Goal: Task Accomplishment & Management: Complete application form

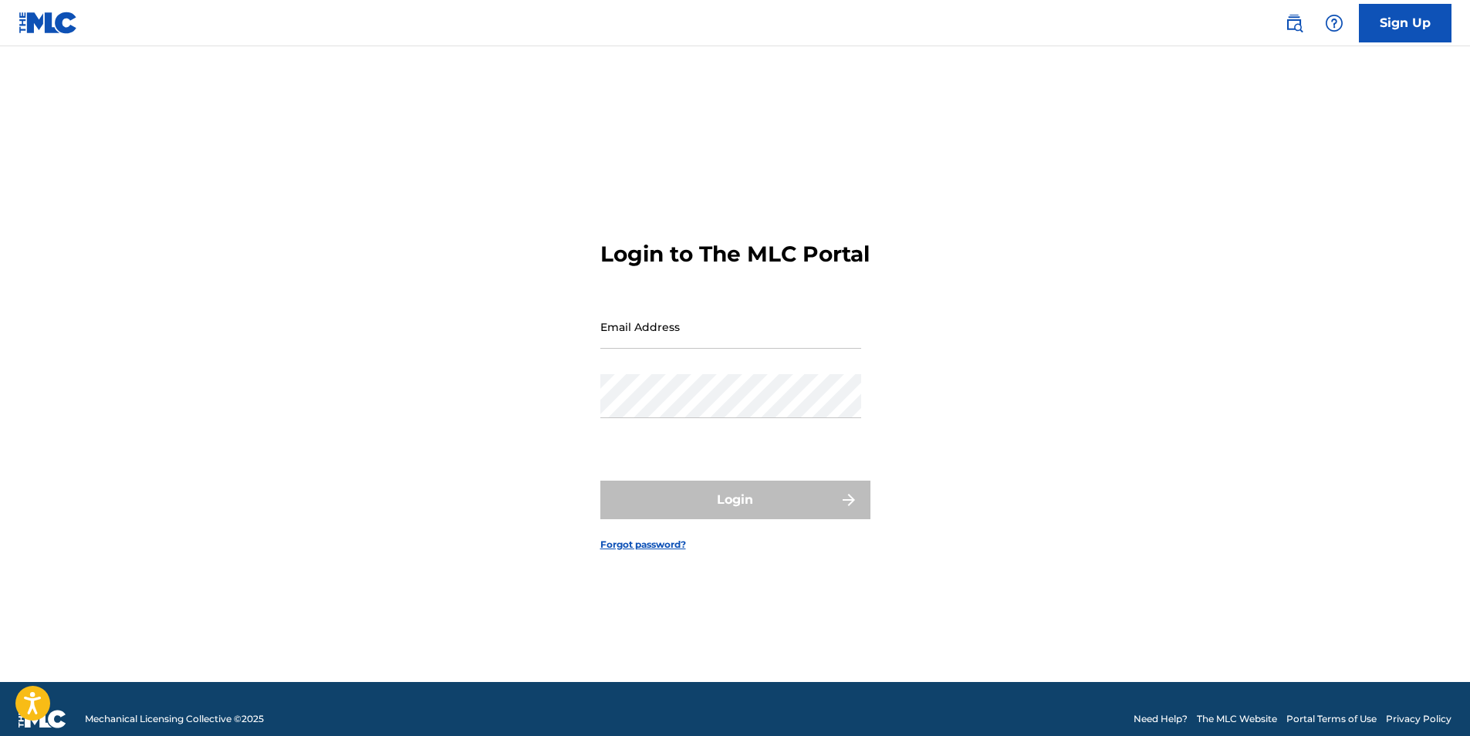
type input "[EMAIL_ADDRESS][DOMAIN_NAME]"
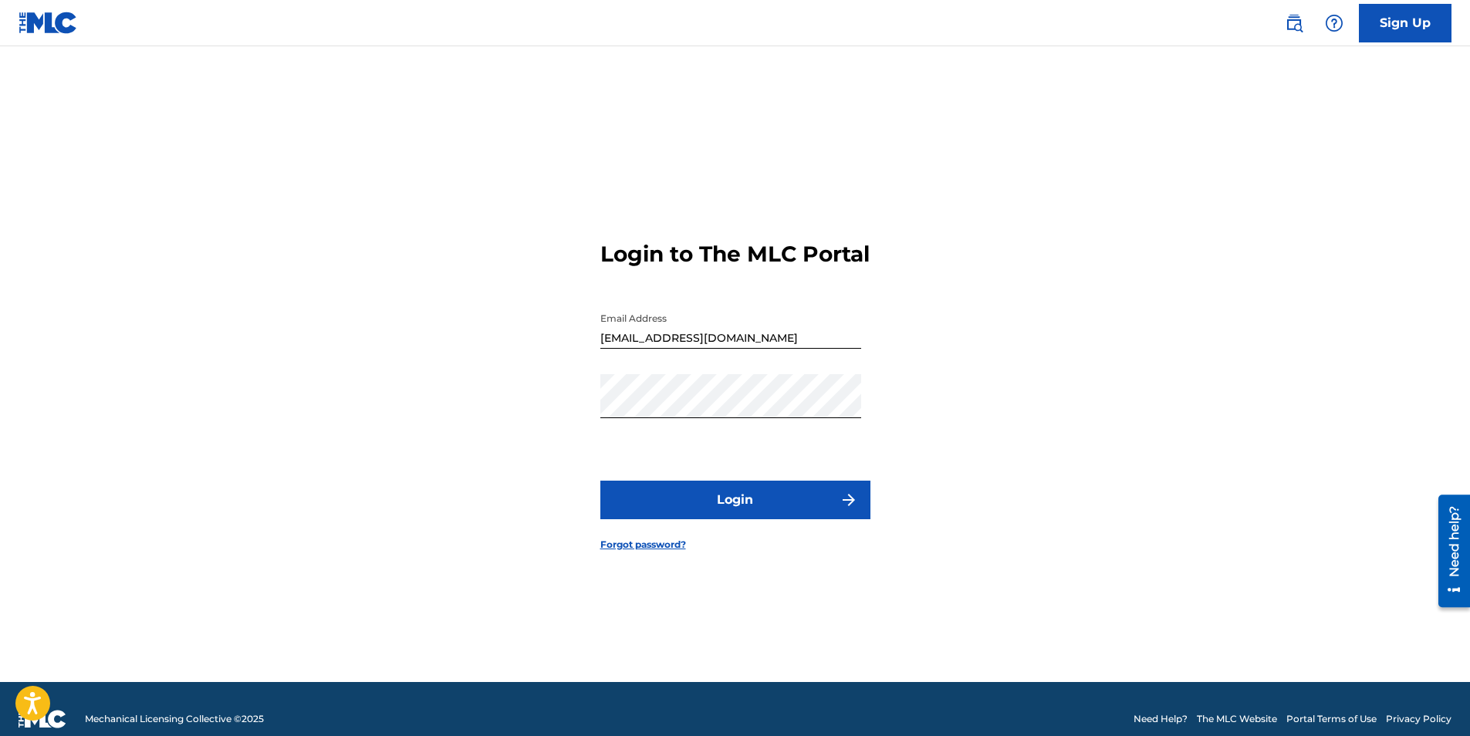
click at [734, 500] on button "Login" at bounding box center [736, 500] width 270 height 39
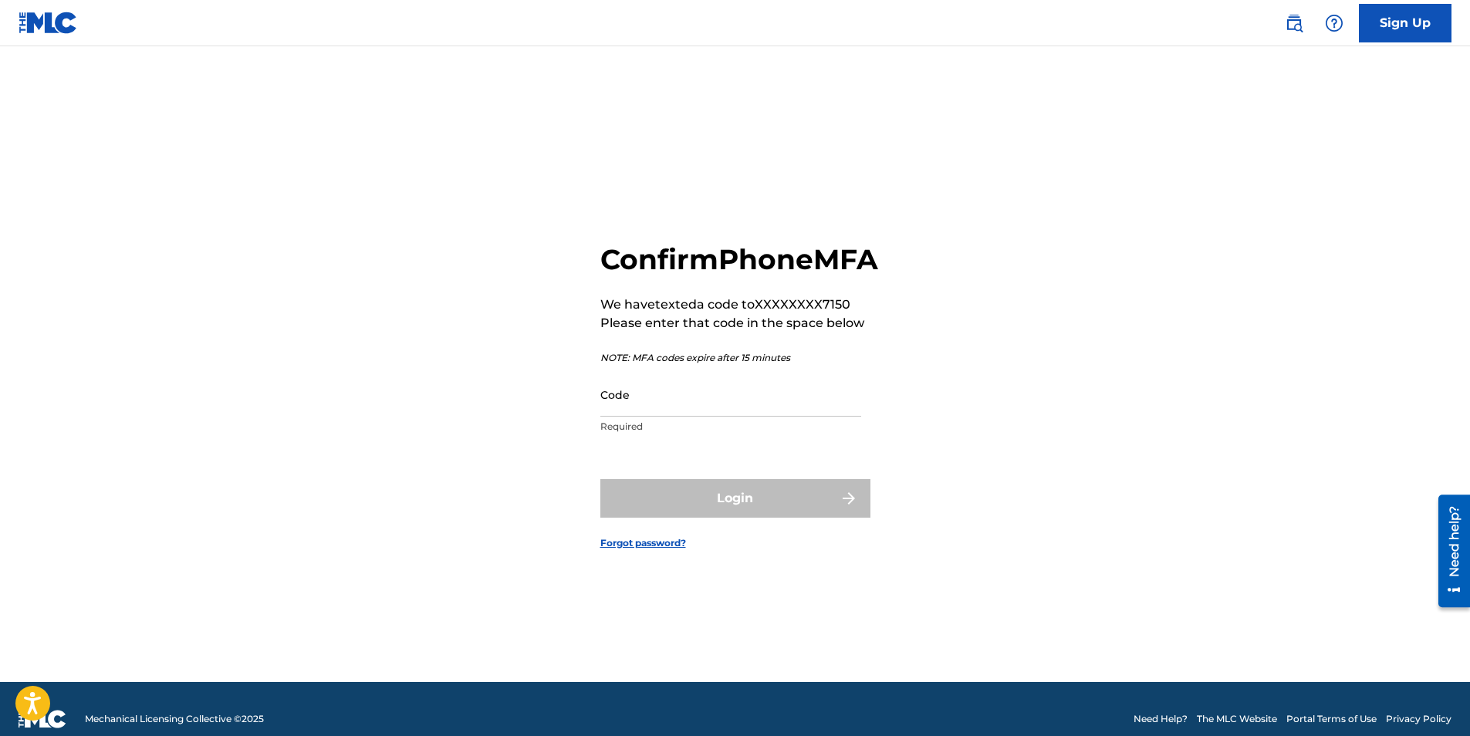
click at [723, 417] on input "Code" at bounding box center [731, 395] width 261 height 44
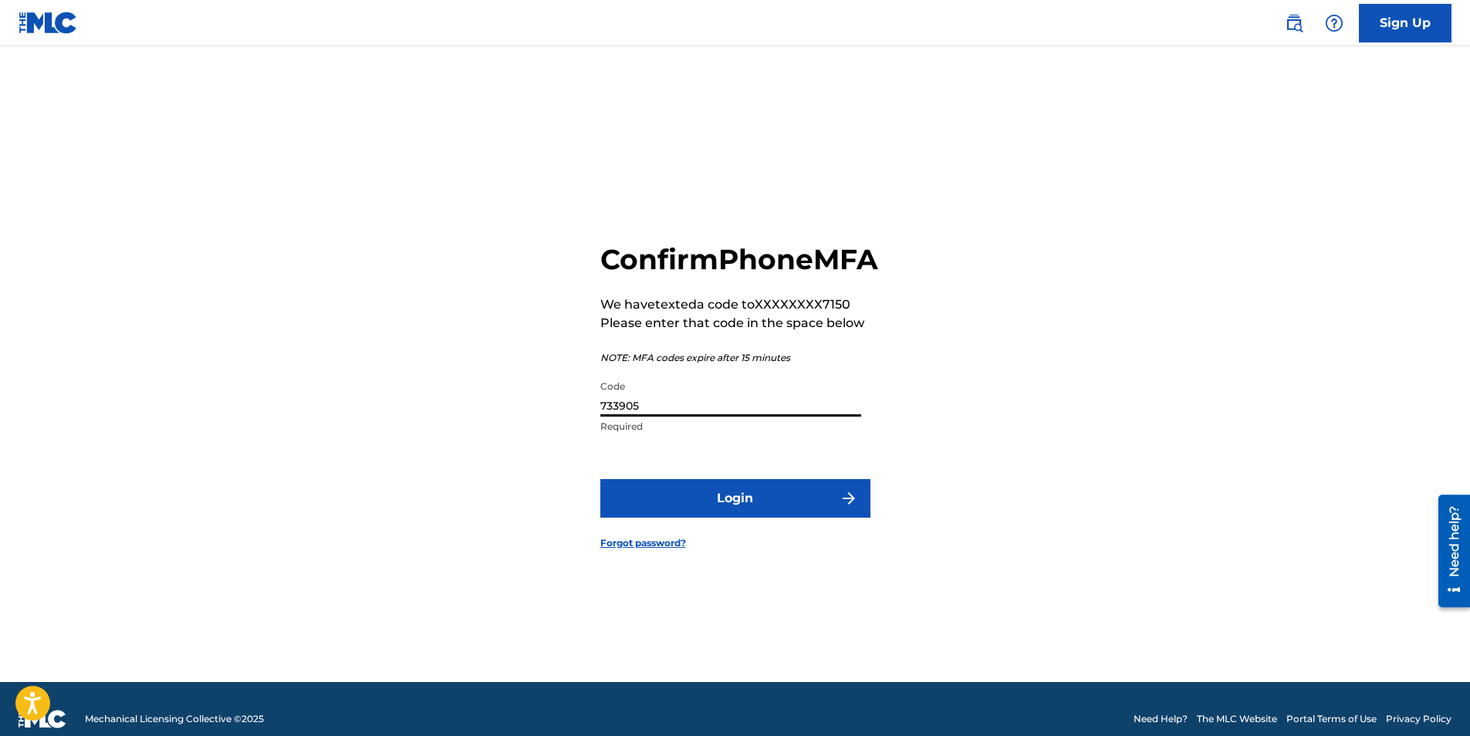
type input "733905"
click at [601, 479] on button "Login" at bounding box center [736, 498] width 270 height 39
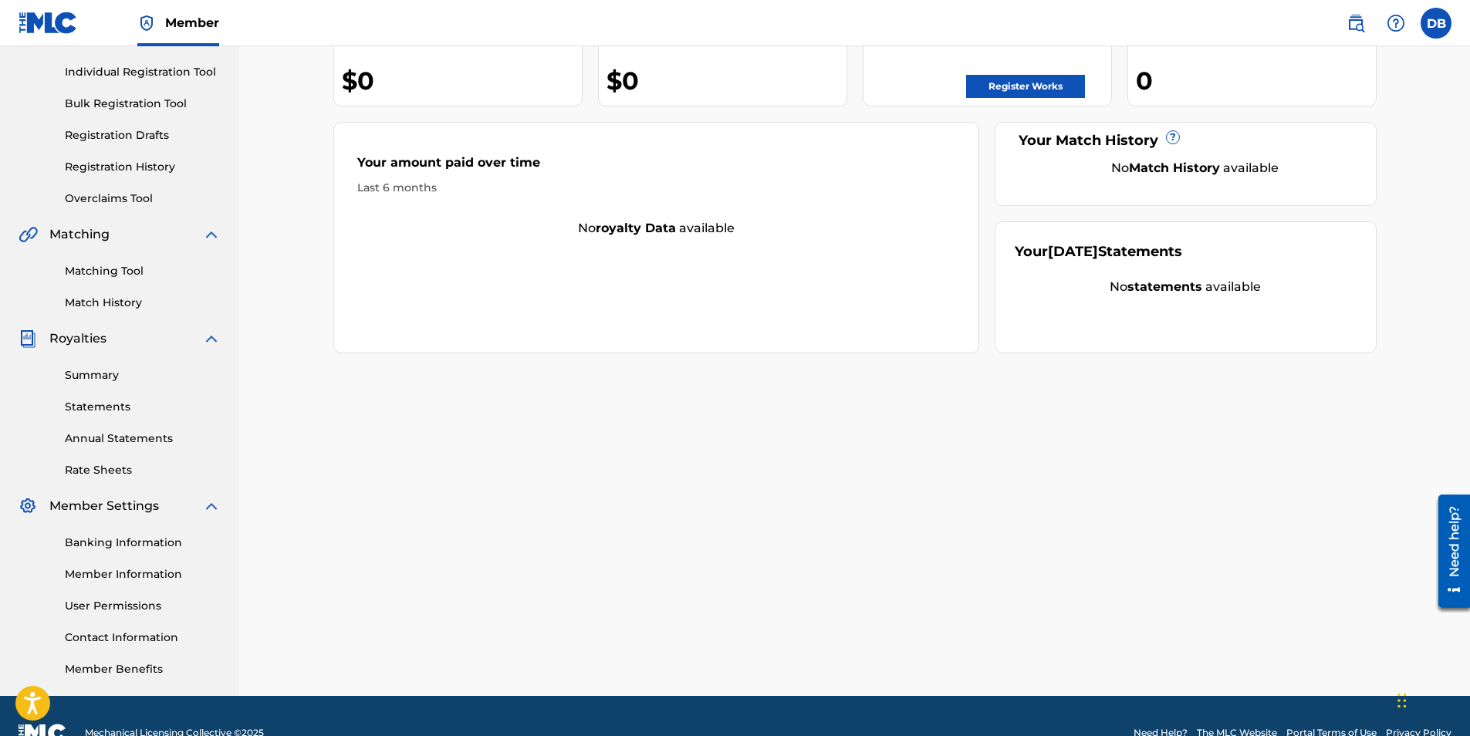
scroll to position [221, 0]
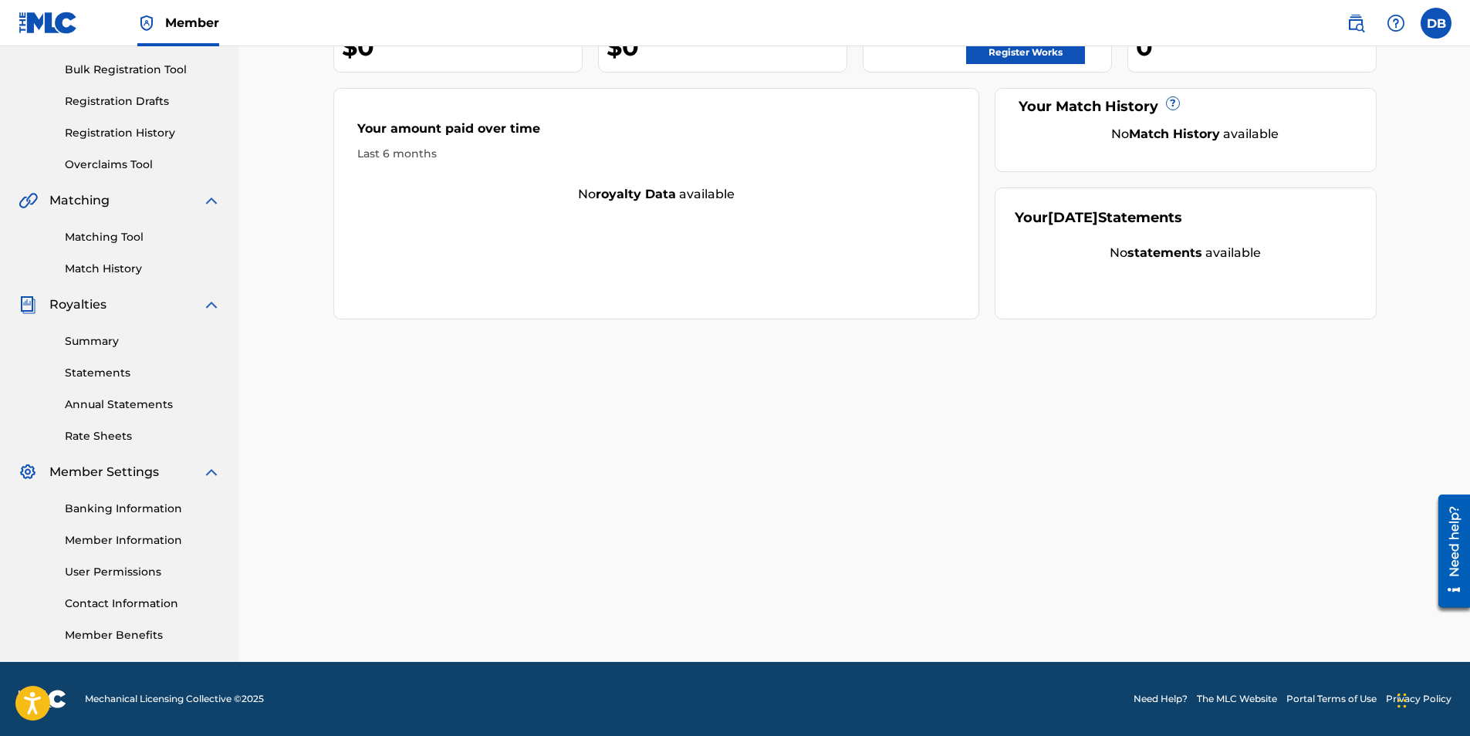
click at [104, 506] on link "Banking Information" at bounding box center [143, 509] width 156 height 16
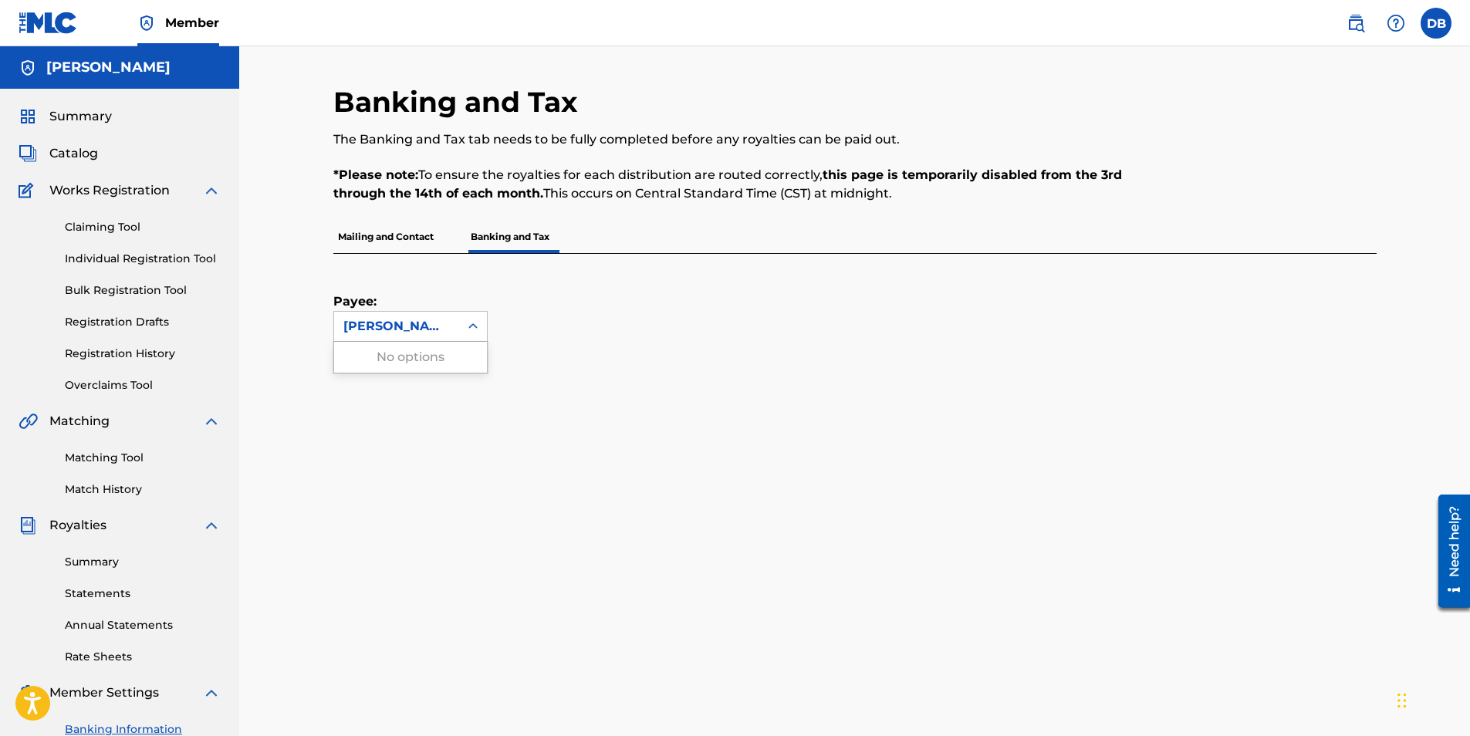
click at [479, 329] on icon at bounding box center [472, 326] width 15 height 15
click at [443, 333] on div "[PERSON_NAME]" at bounding box center [396, 326] width 107 height 19
click at [401, 233] on p "Mailing and Contact" at bounding box center [385, 237] width 105 height 32
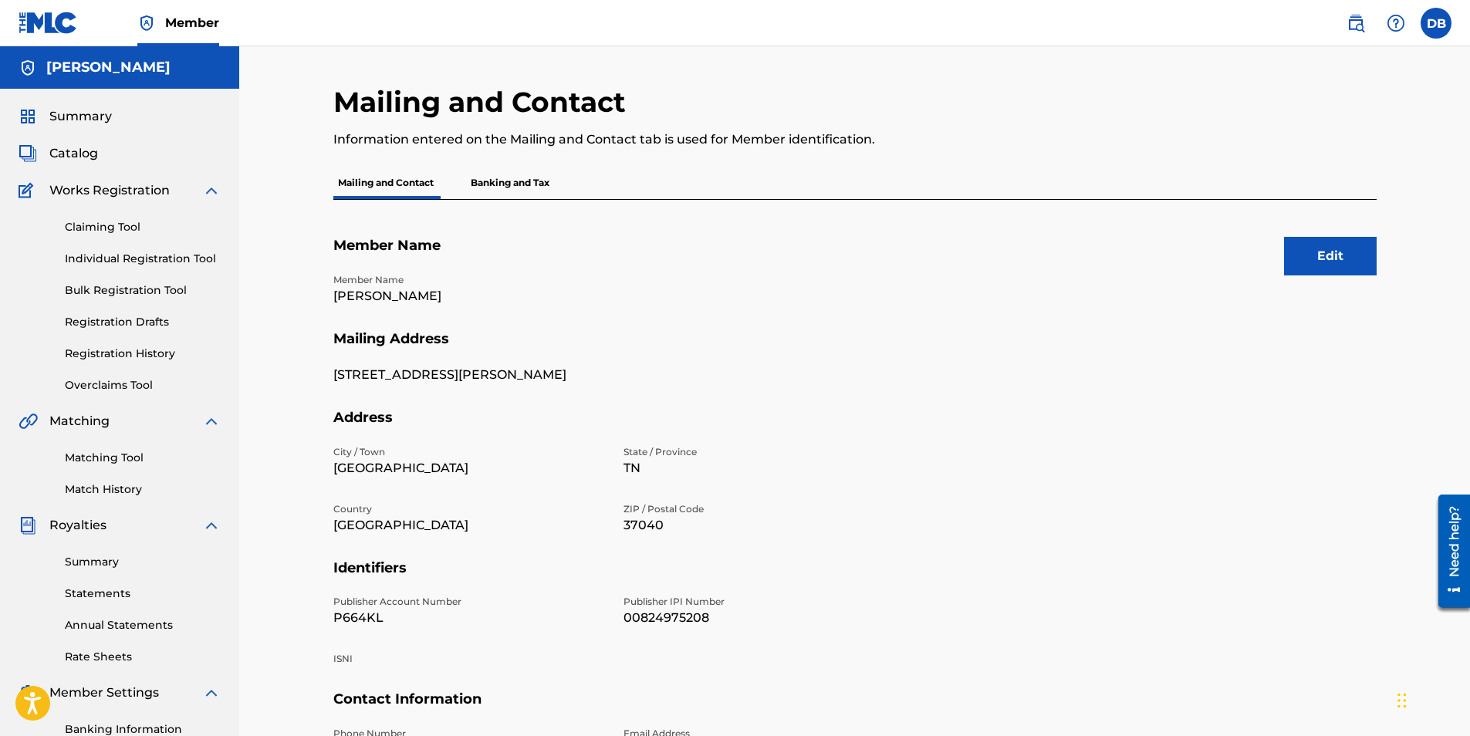
click at [502, 179] on p "Banking and Tax" at bounding box center [510, 183] width 88 height 32
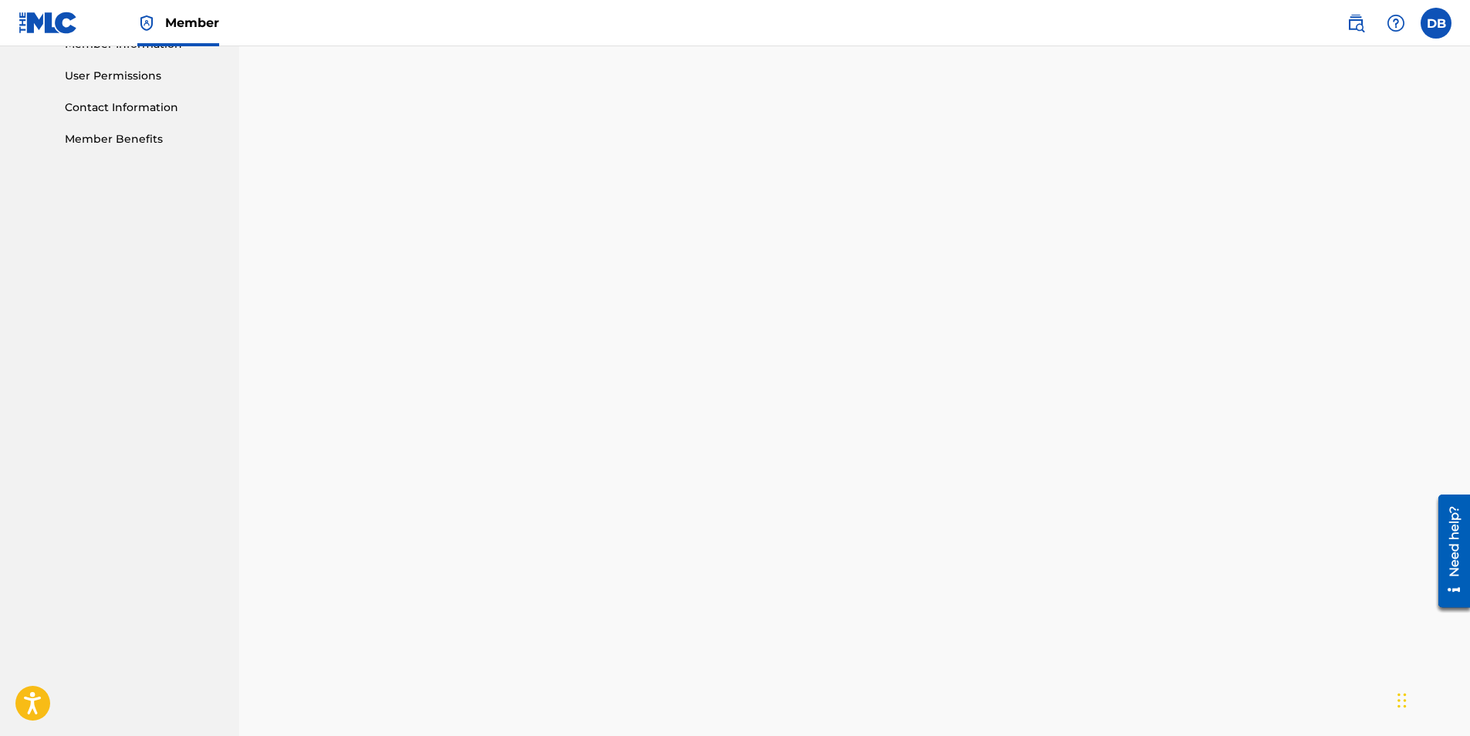
scroll to position [777, 0]
click at [330, 350] on div "Banking and Tax The Banking and Tax tab needs to be fully completed before any …" at bounding box center [855, 249] width 1081 height 1883
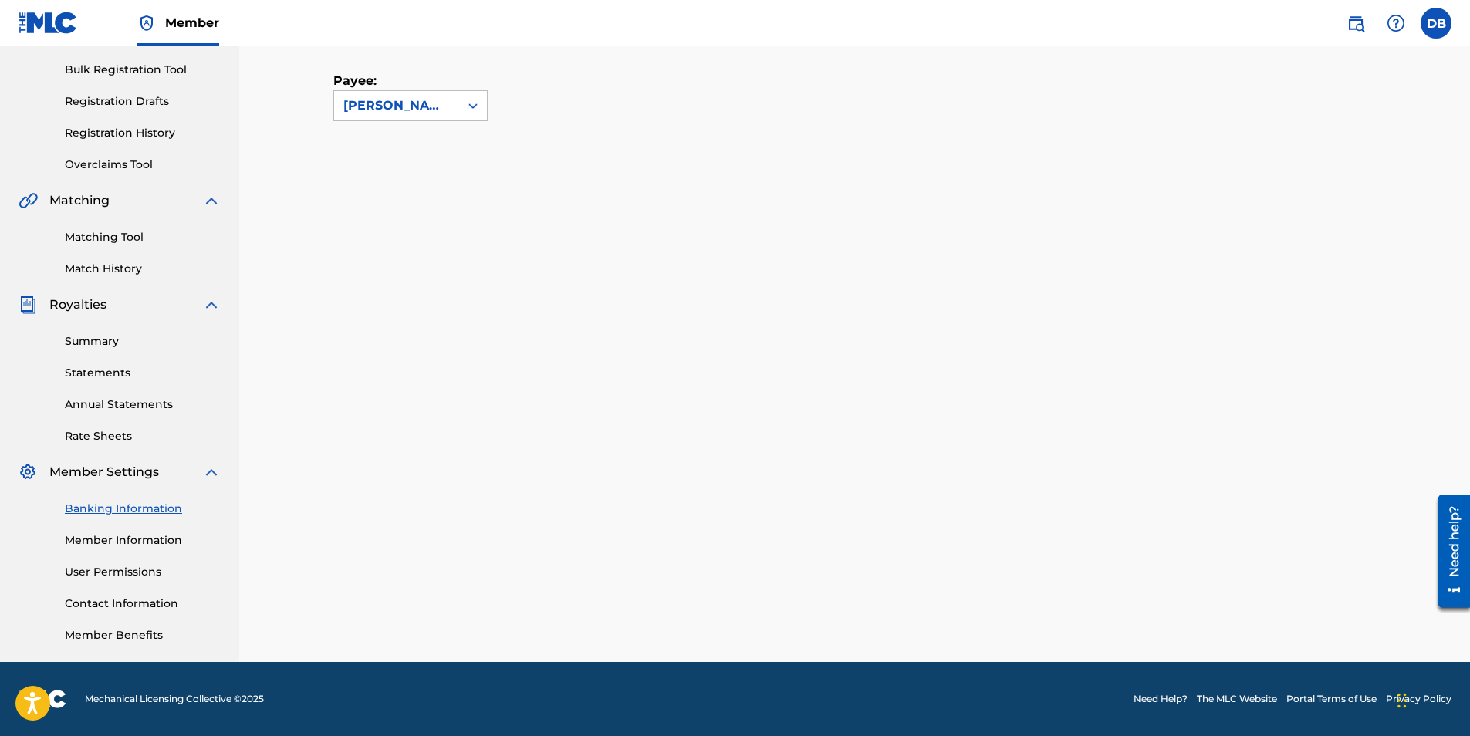
scroll to position [221, 0]
click at [111, 542] on link "Member Information" at bounding box center [143, 541] width 156 height 16
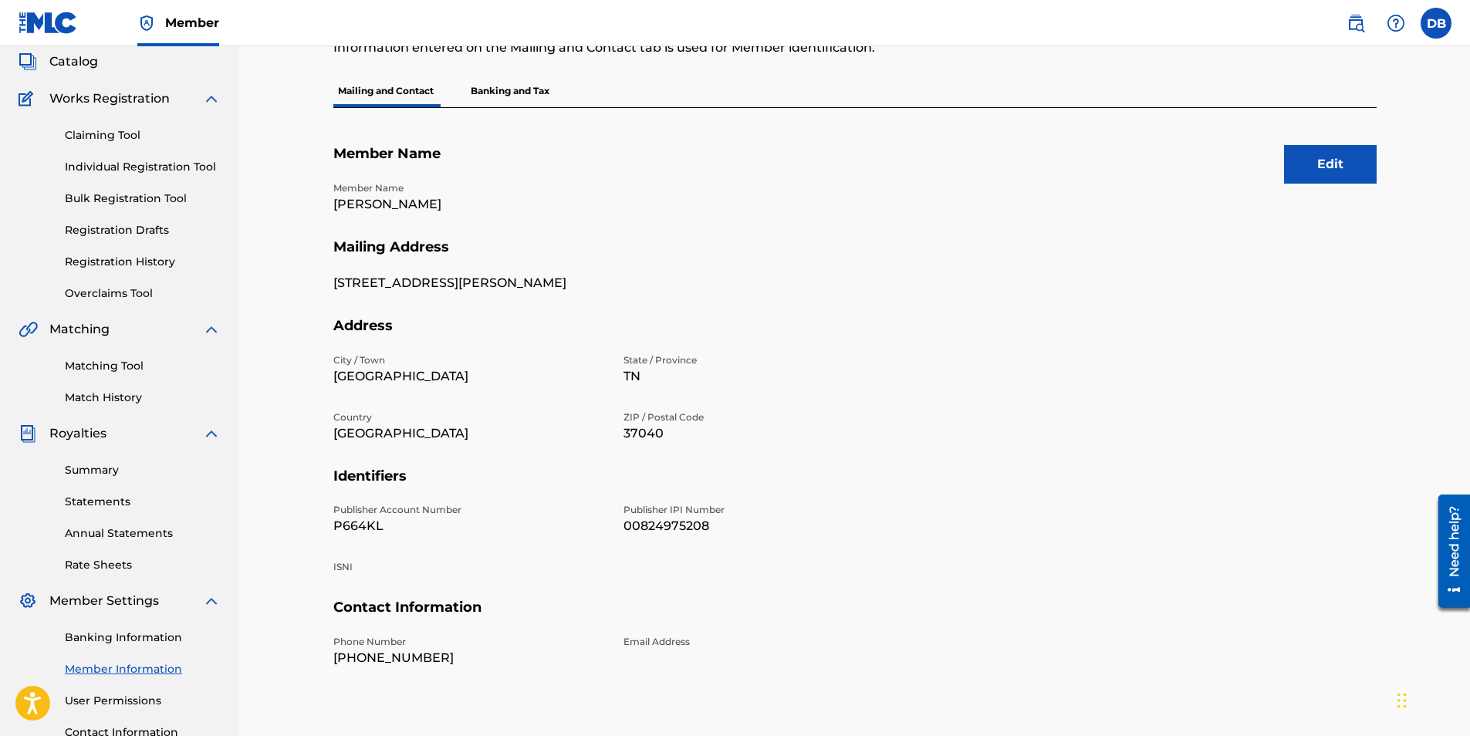
scroll to position [221, 0]
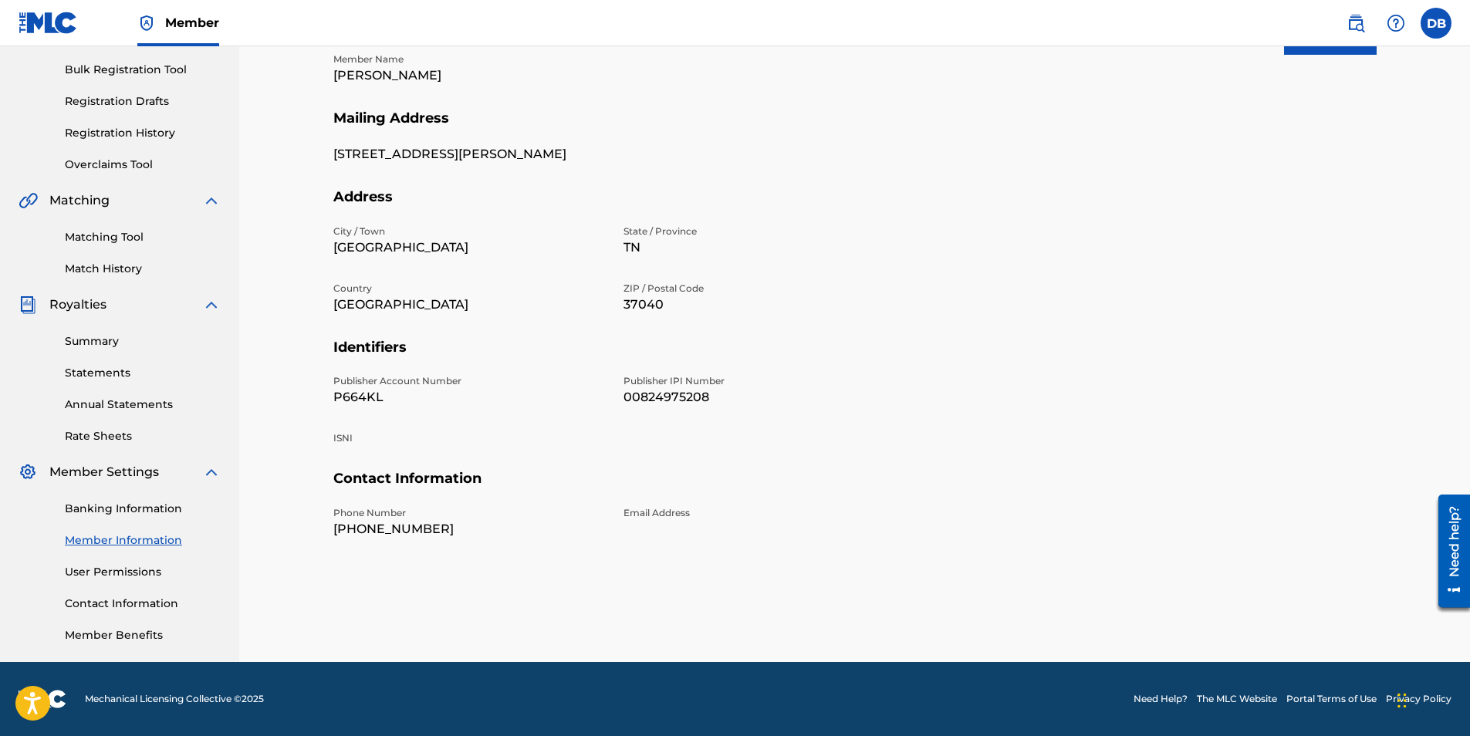
click at [90, 565] on div "Banking Information Member Information User Permissions Contact Information Mem…" at bounding box center [120, 563] width 202 height 162
click at [100, 573] on link "User Permissions" at bounding box center [143, 572] width 156 height 16
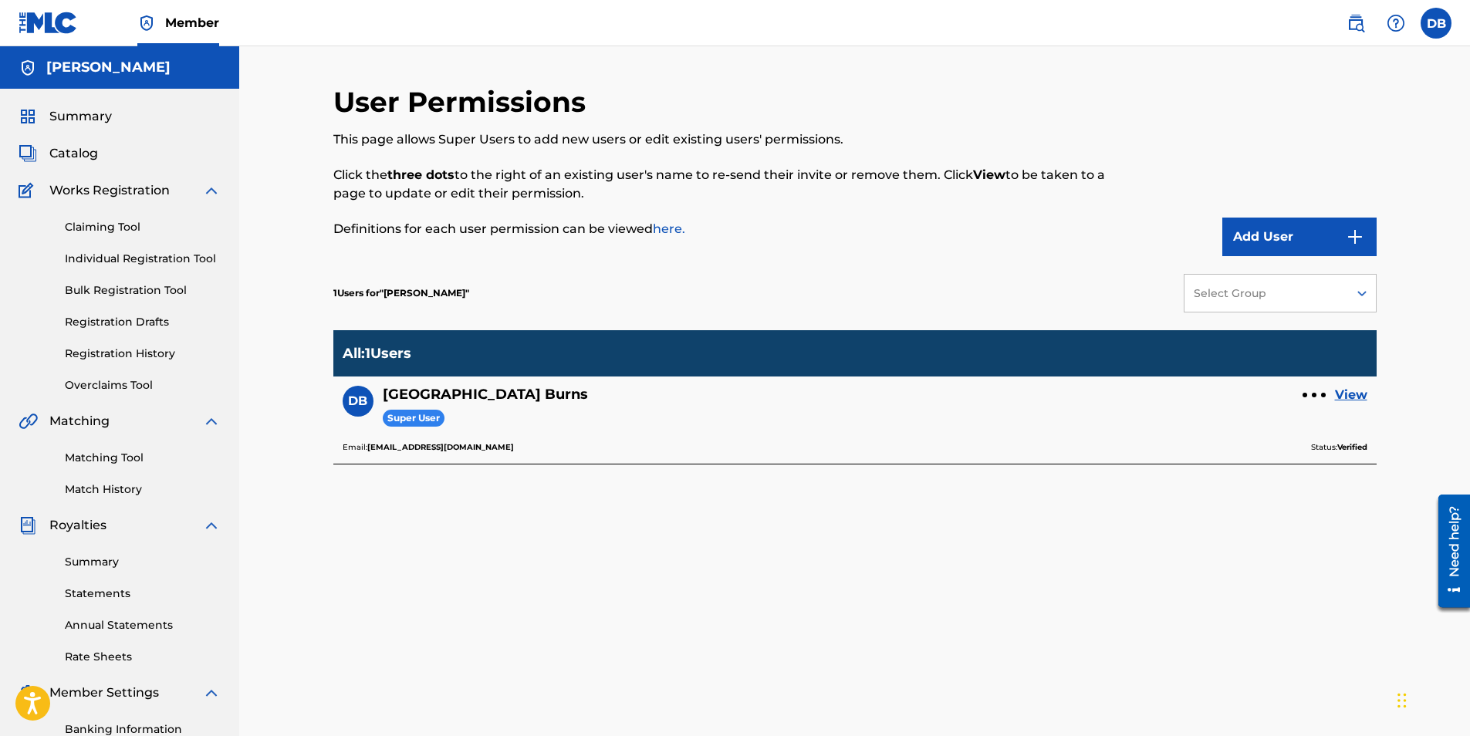
click at [107, 192] on span "Works Registration" at bounding box center [109, 190] width 120 height 19
click at [117, 293] on link "Bulk Registration Tool" at bounding box center [143, 291] width 156 height 16
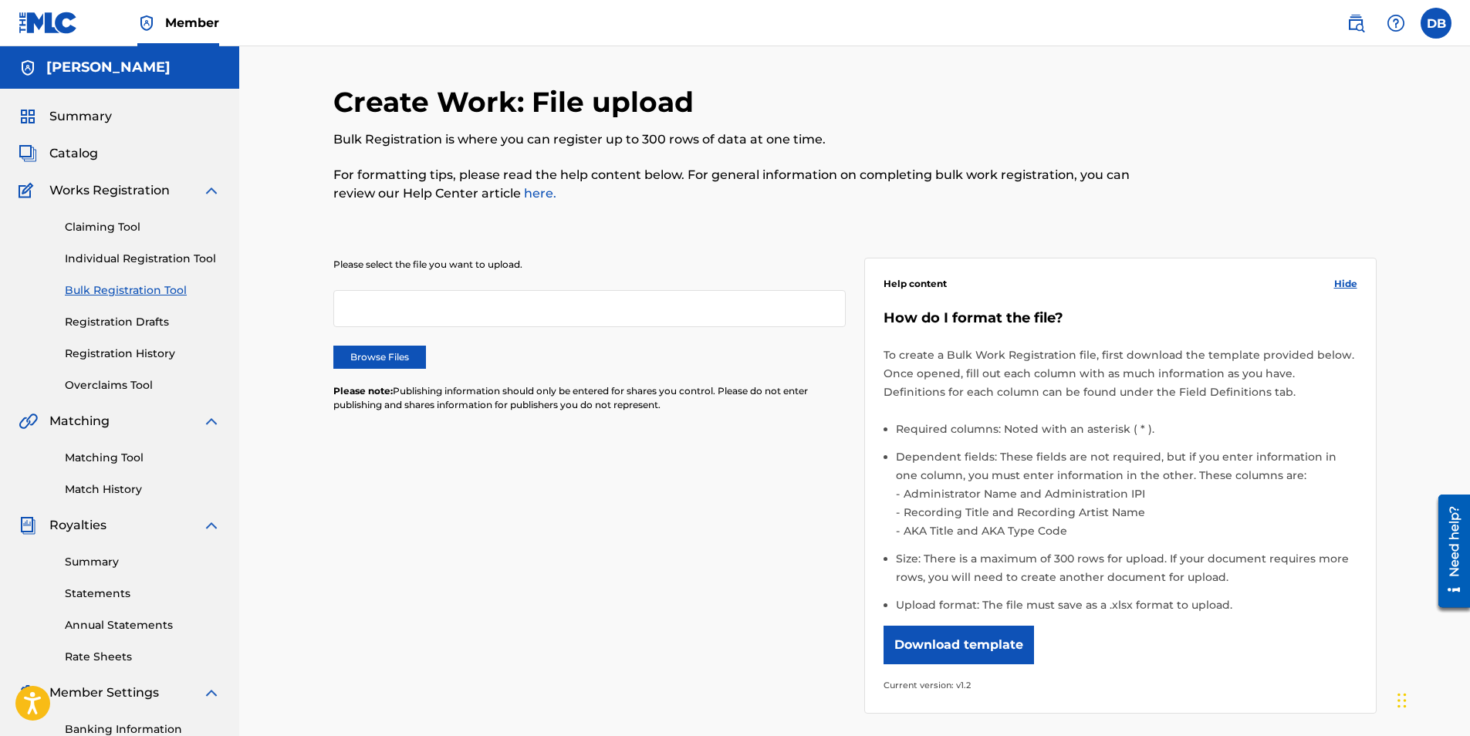
click at [75, 155] on span "Catalog" at bounding box center [73, 153] width 49 height 19
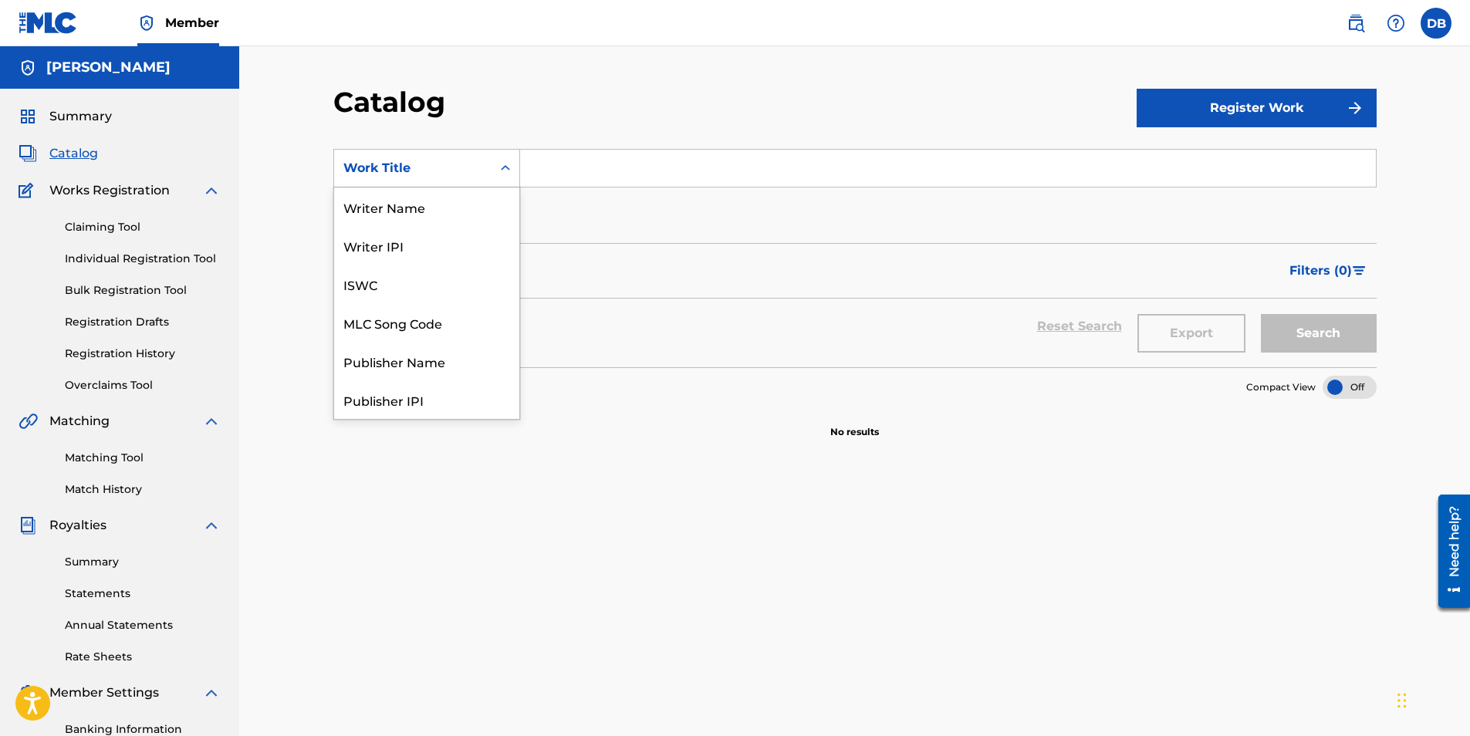
click at [494, 167] on div "Search Form" at bounding box center [506, 168] width 28 height 28
click at [371, 403] on div "Work Title" at bounding box center [426, 400] width 185 height 39
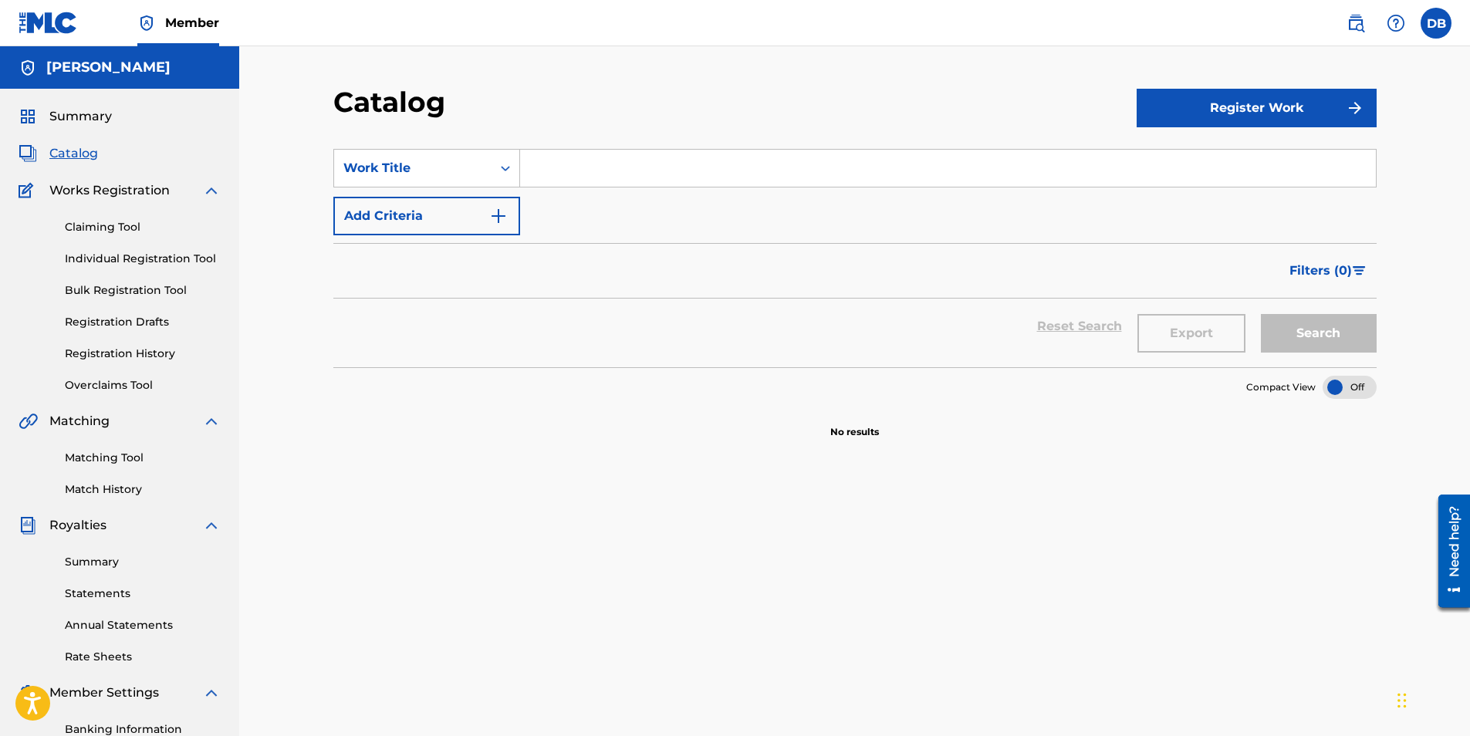
click at [1245, 114] on button "Register Work" at bounding box center [1257, 108] width 240 height 39
click at [1202, 197] on link "By File Upload" at bounding box center [1257, 195] width 240 height 37
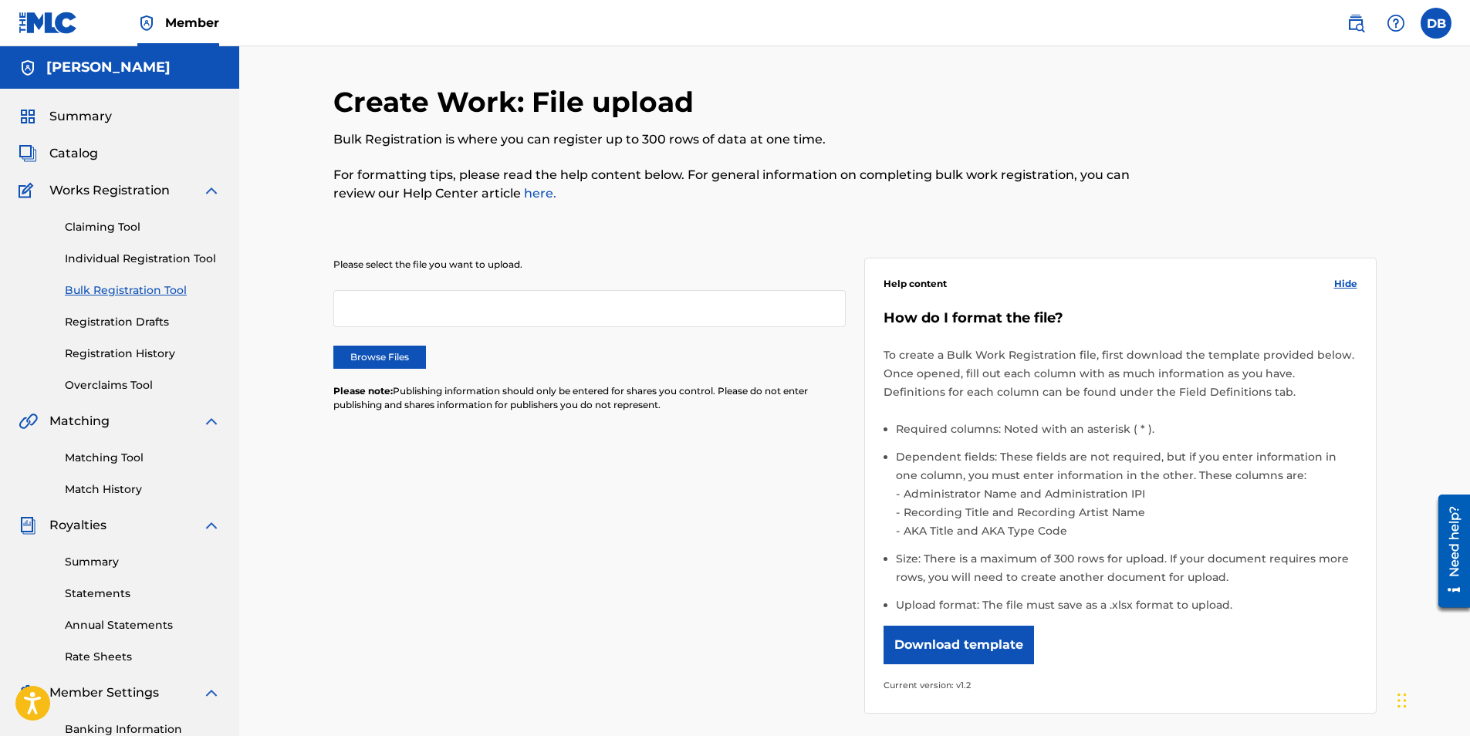
click at [61, 156] on span "Catalog" at bounding box center [73, 153] width 49 height 19
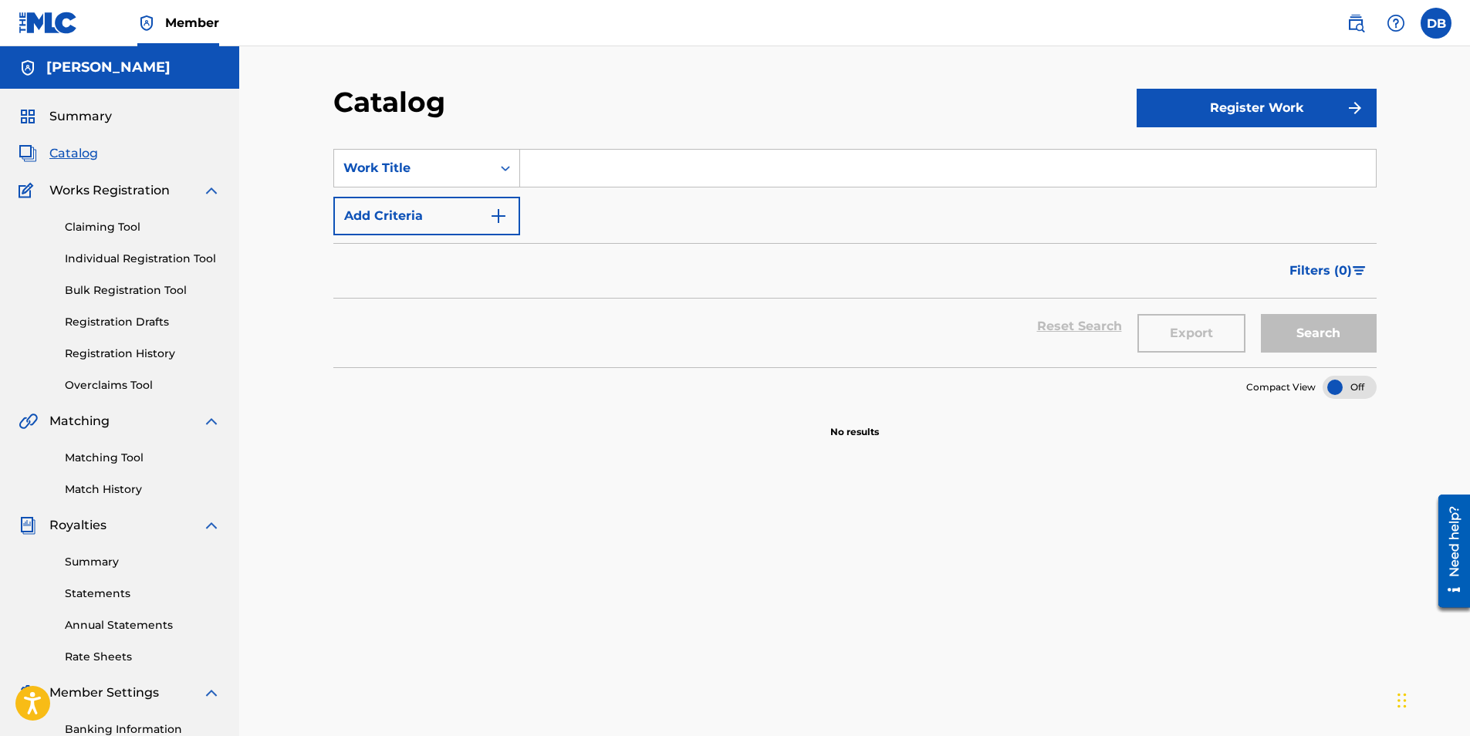
click at [63, 159] on span "Catalog" at bounding box center [73, 153] width 49 height 19
click at [93, 191] on span "Works Registration" at bounding box center [109, 190] width 120 height 19
click at [220, 188] on img at bounding box center [211, 190] width 19 height 19
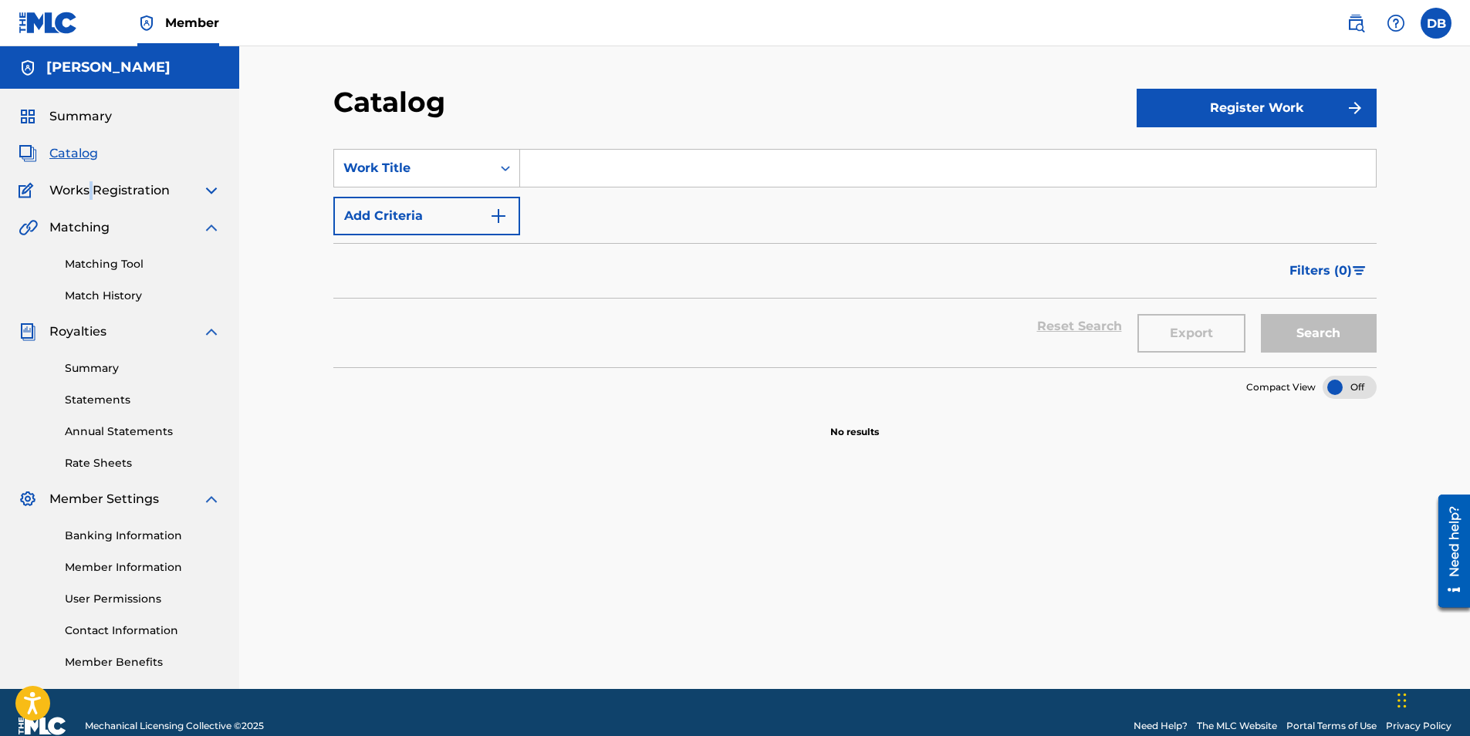
click at [213, 190] on img at bounding box center [211, 190] width 19 height 19
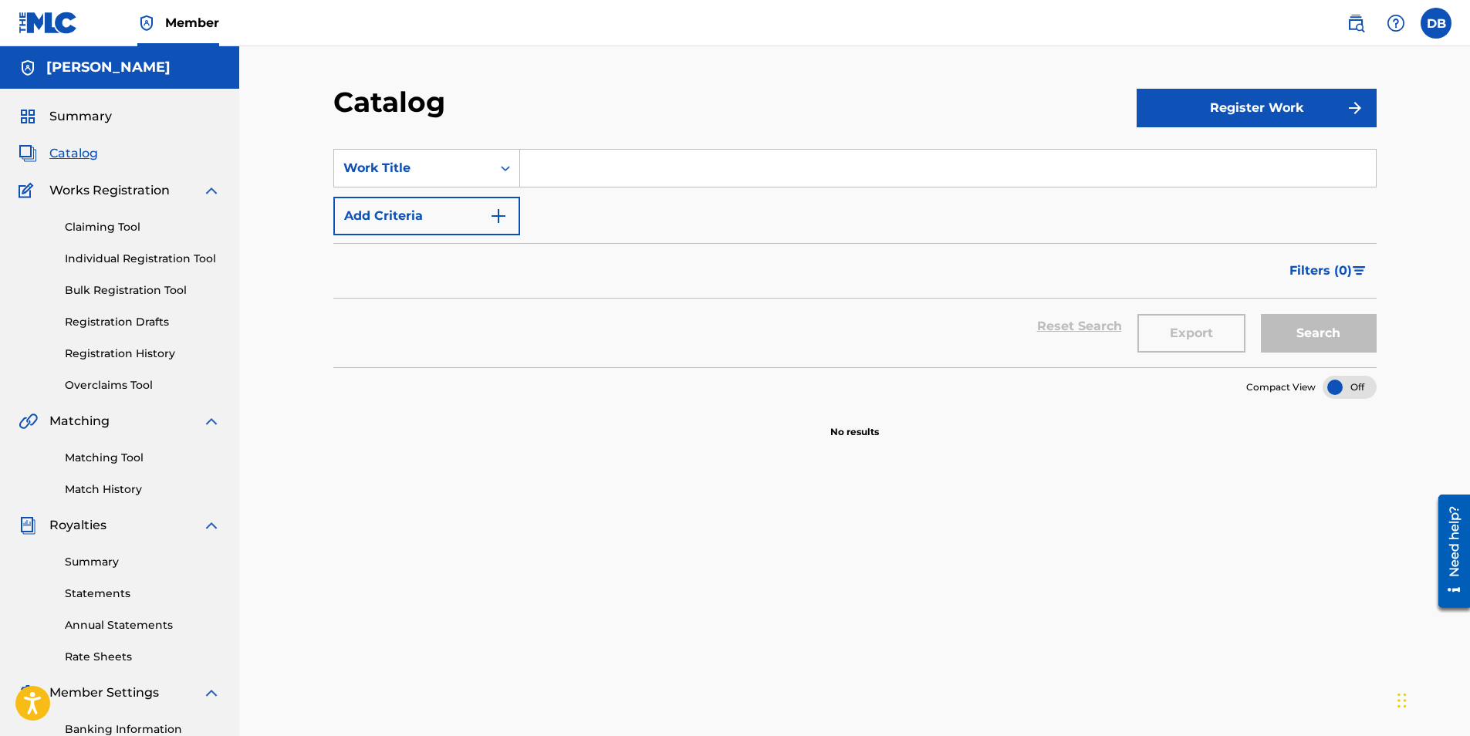
click at [100, 197] on span "Works Registration" at bounding box center [109, 190] width 120 height 19
click at [503, 172] on icon "Search Form" at bounding box center [505, 168] width 15 height 15
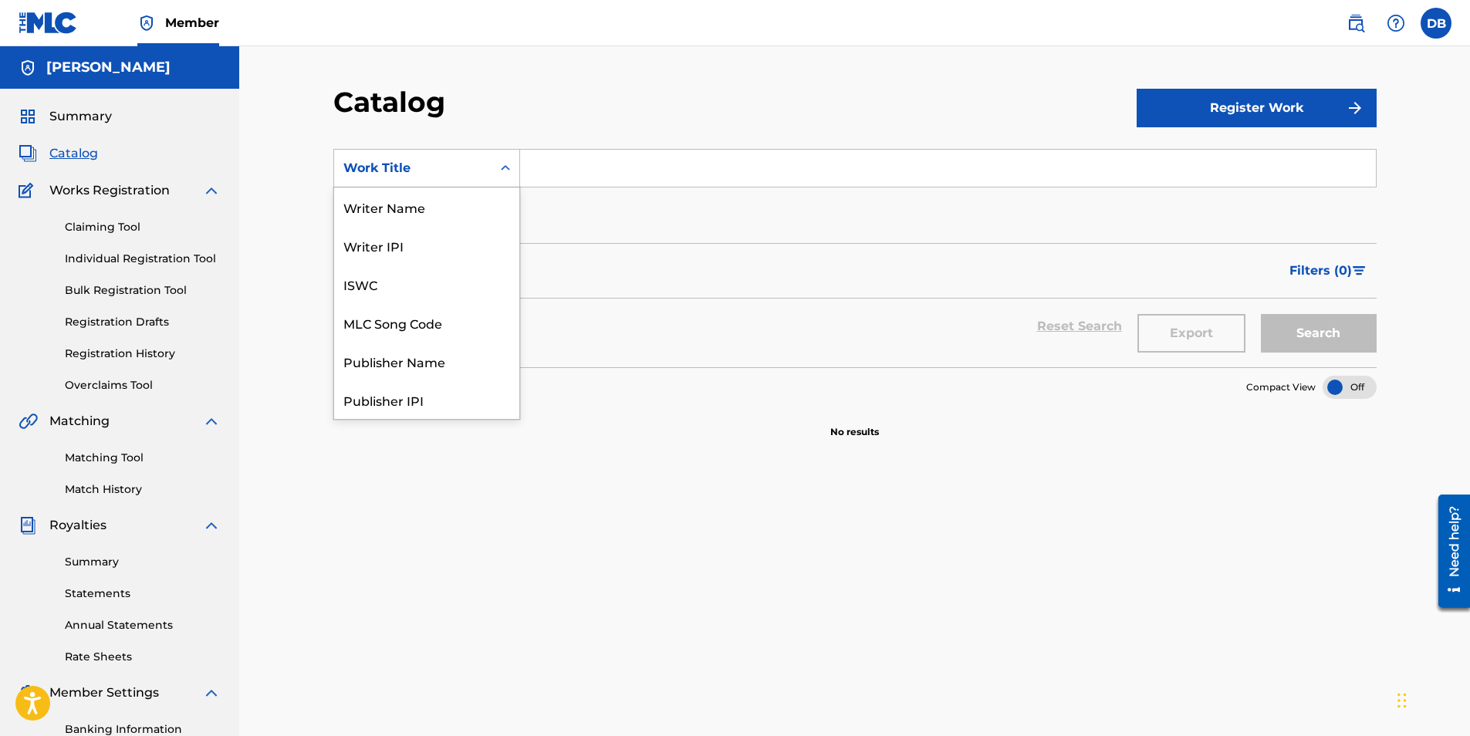
scroll to position [232, 0]
click at [383, 364] on div "ISRC" at bounding box center [426, 361] width 185 height 39
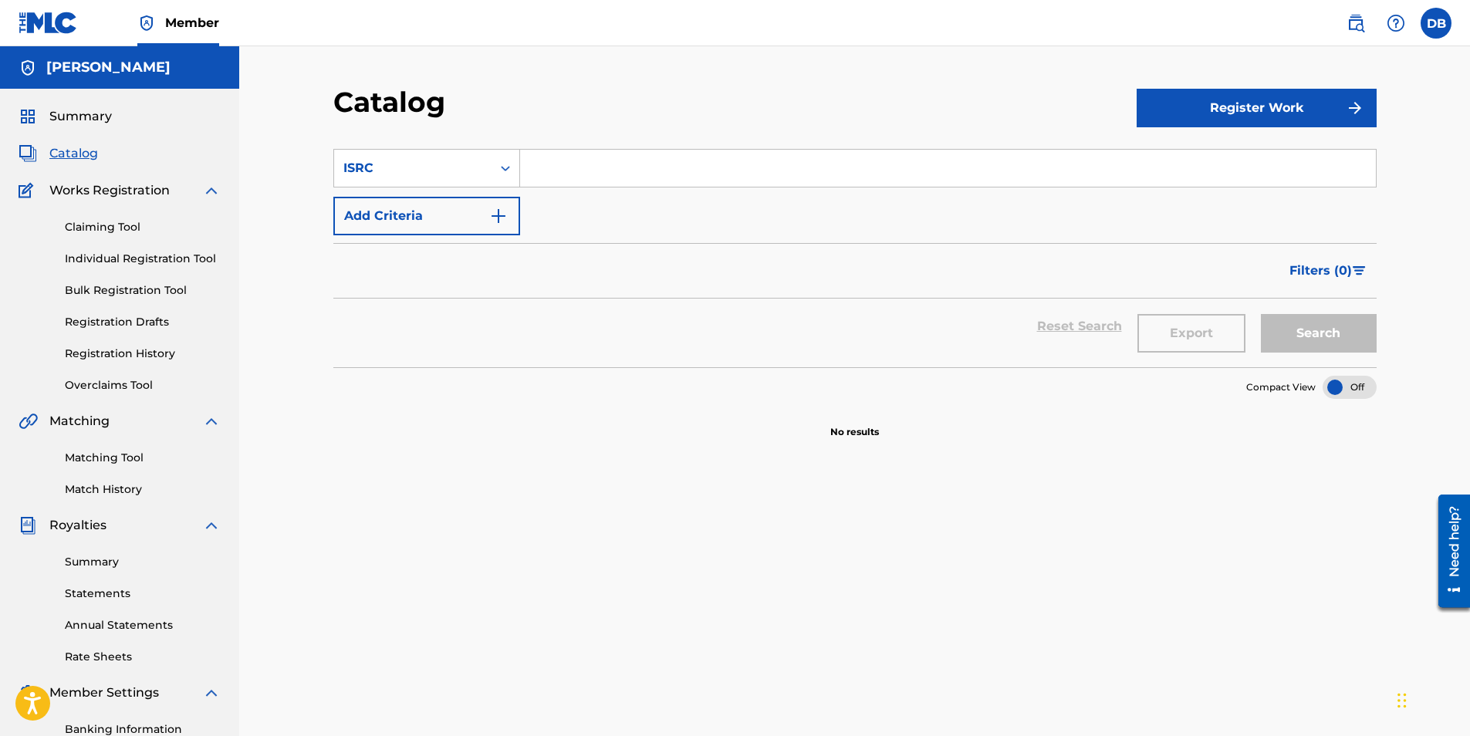
click at [1250, 112] on button "Register Work" at bounding box center [1257, 108] width 240 height 39
click at [1196, 158] on link "Individual" at bounding box center [1257, 158] width 240 height 37
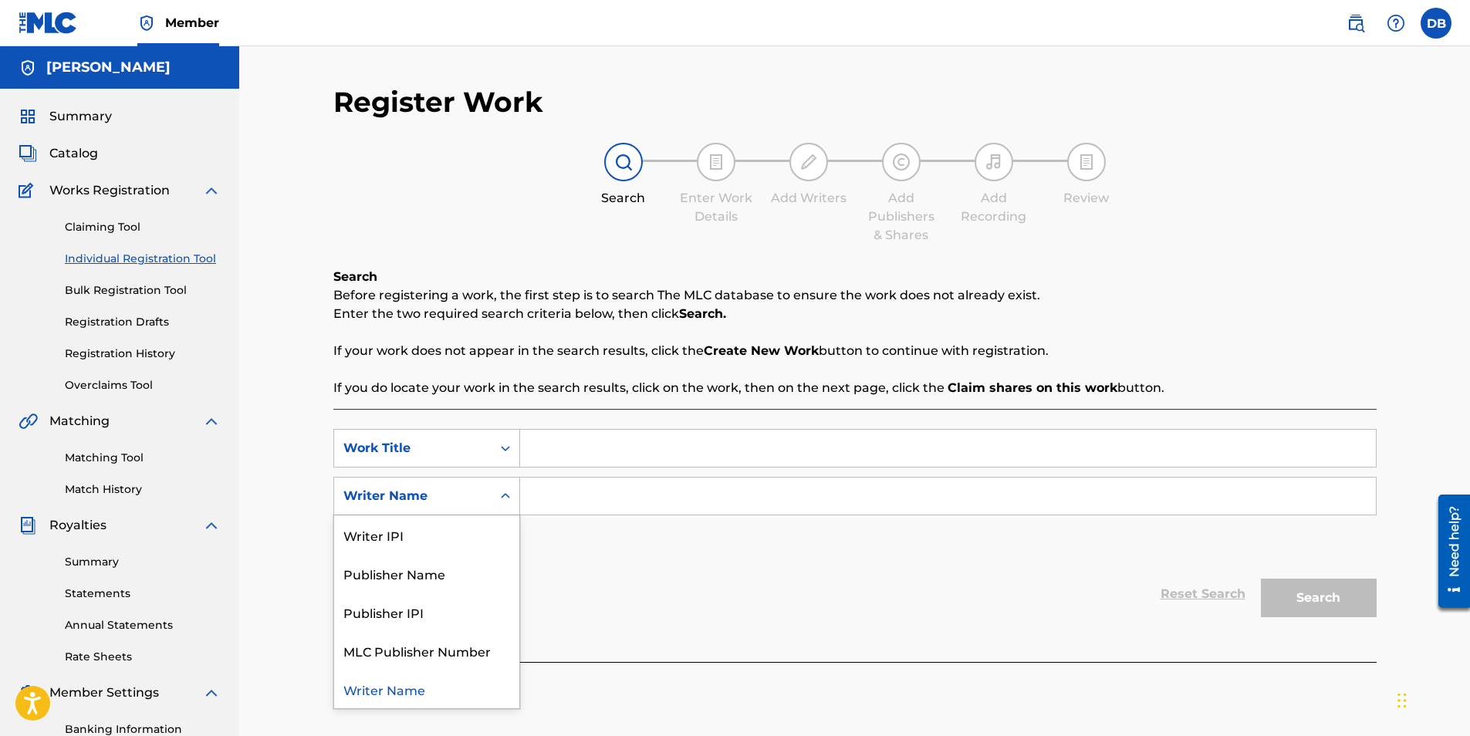
click at [499, 507] on div "Search Form" at bounding box center [506, 496] width 28 height 28
click at [421, 535] on div "Writer IPI" at bounding box center [426, 535] width 185 height 39
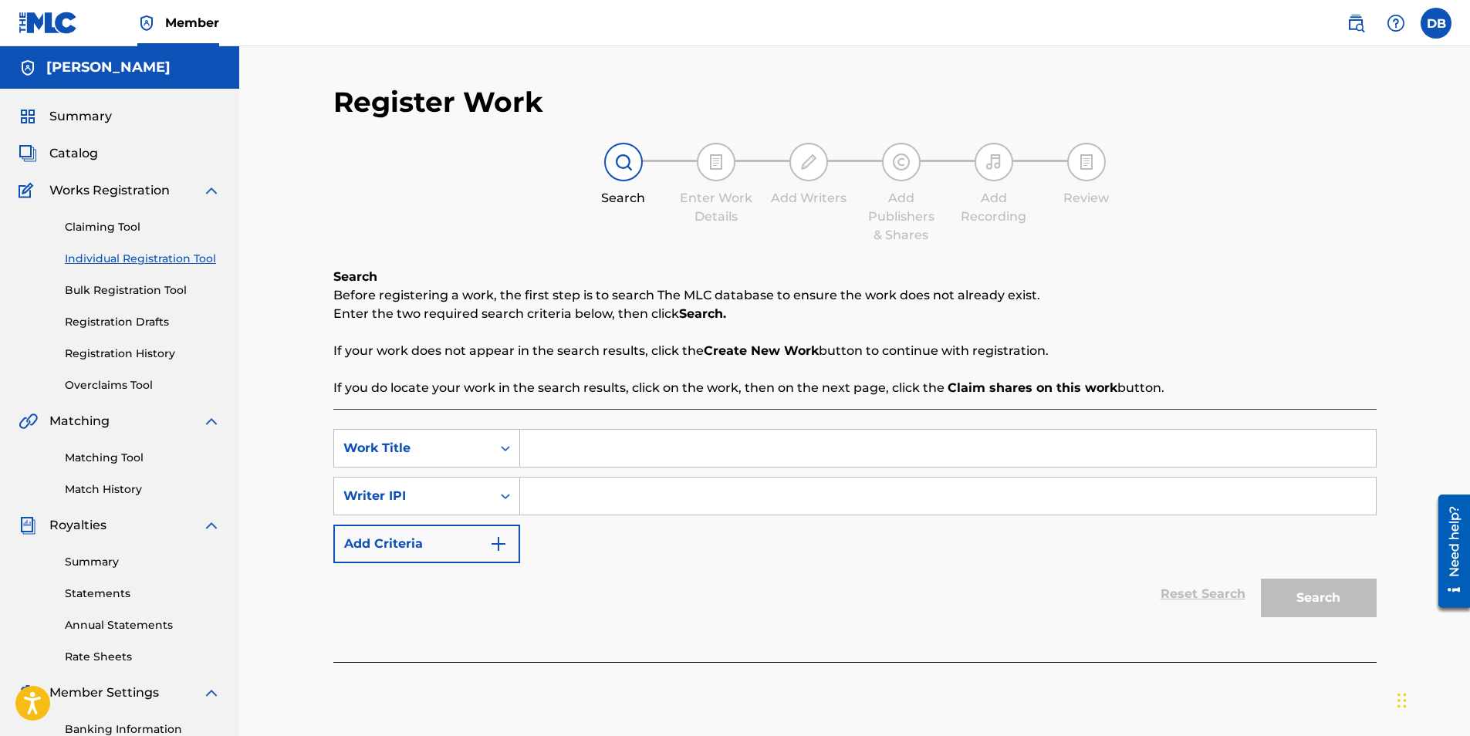
click at [614, 442] on input "Search Form" at bounding box center [948, 448] width 856 height 37
click at [618, 489] on input "Search Form" at bounding box center [948, 496] width 856 height 37
click at [563, 437] on input "Search Form" at bounding box center [948, 448] width 856 height 37
type input "marked"
click at [603, 503] on input "Search Form" at bounding box center [948, 496] width 856 height 37
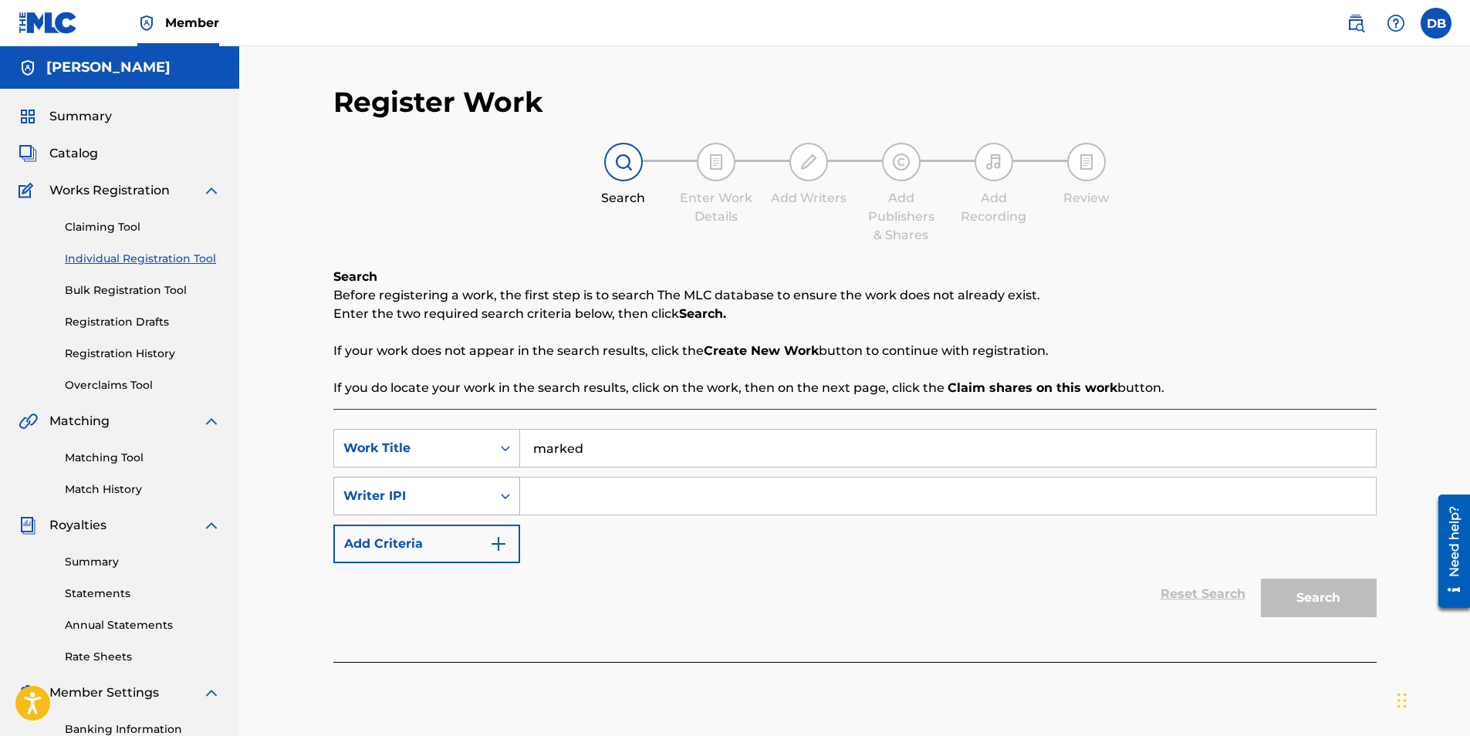
click at [513, 500] on icon "Search Form" at bounding box center [505, 496] width 15 height 15
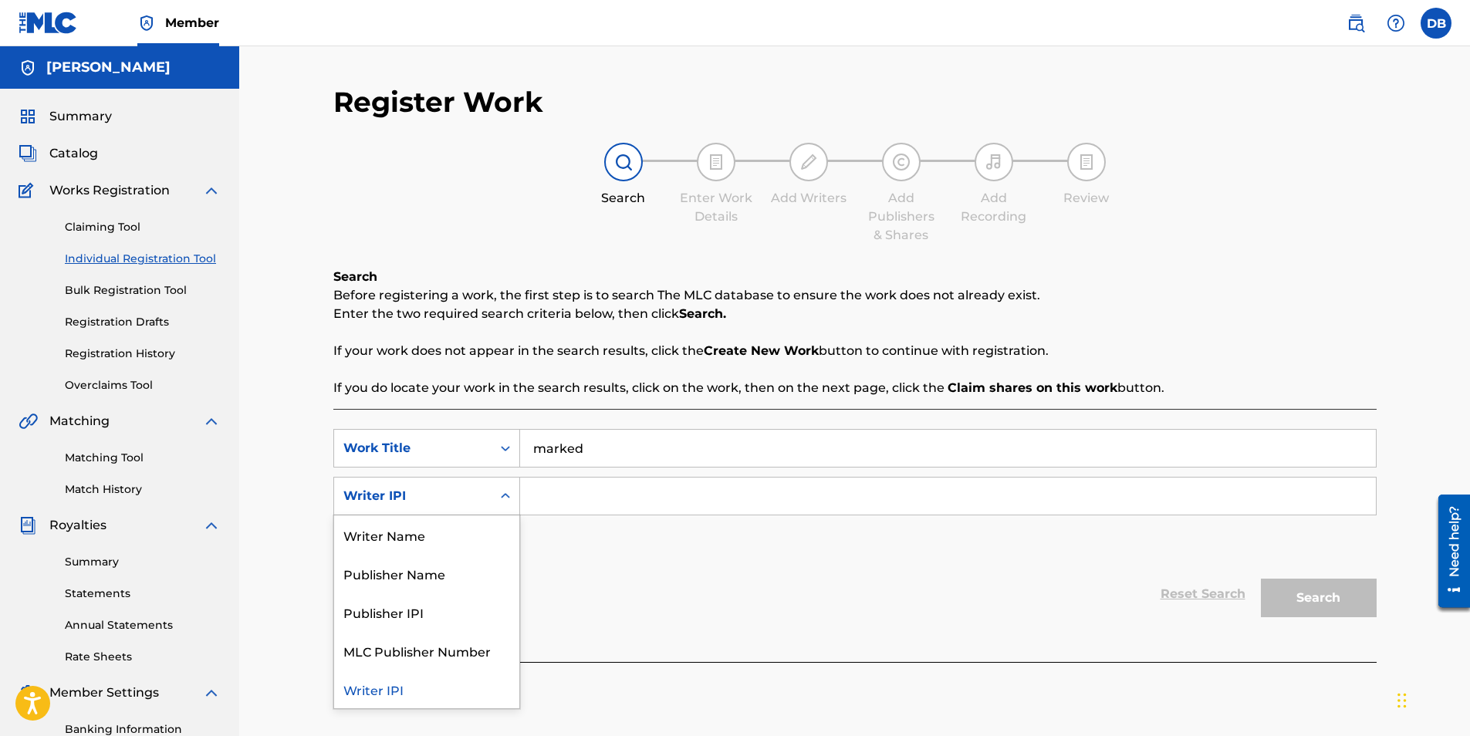
click at [498, 496] on icon "Search Form" at bounding box center [505, 496] width 15 height 15
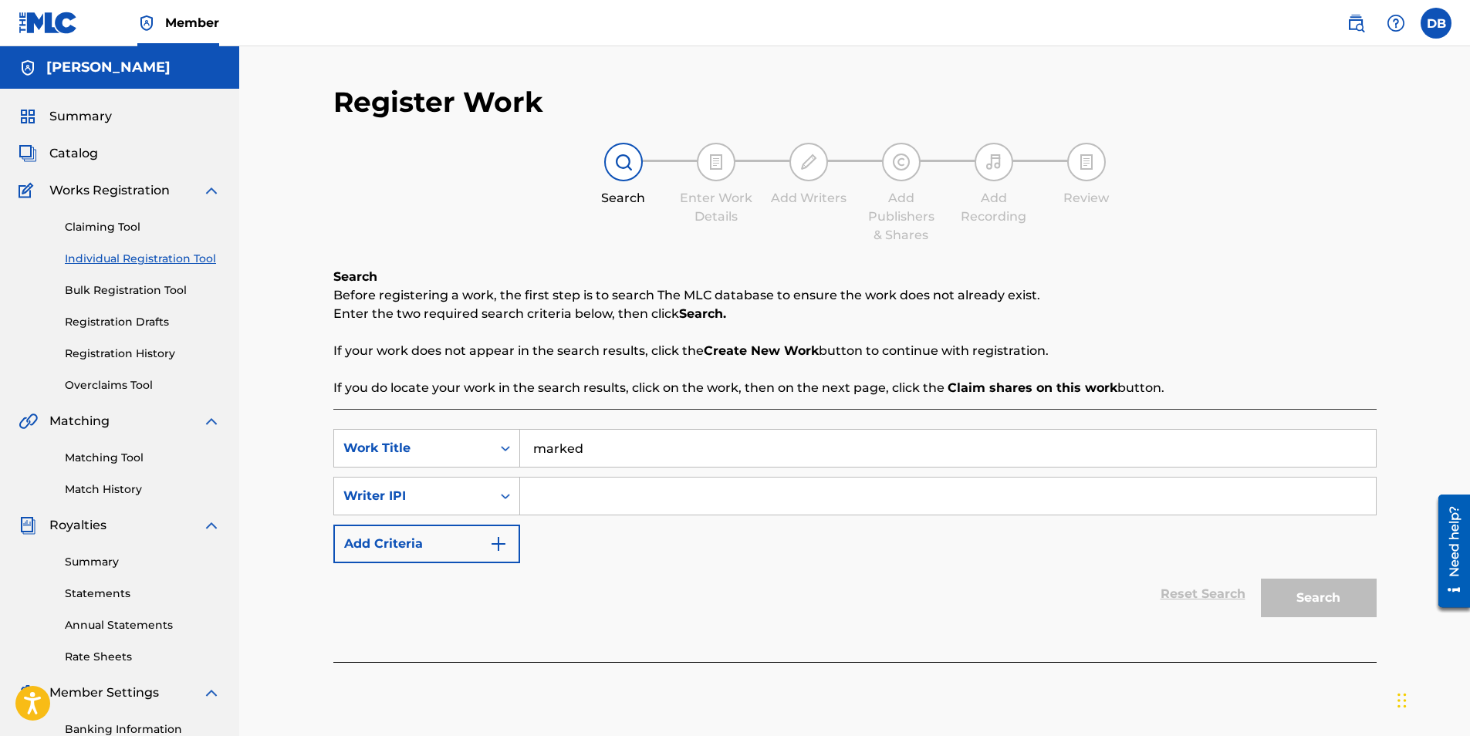
click at [103, 182] on span "Works Registration" at bounding box center [109, 190] width 120 height 19
click at [204, 195] on img at bounding box center [211, 190] width 19 height 19
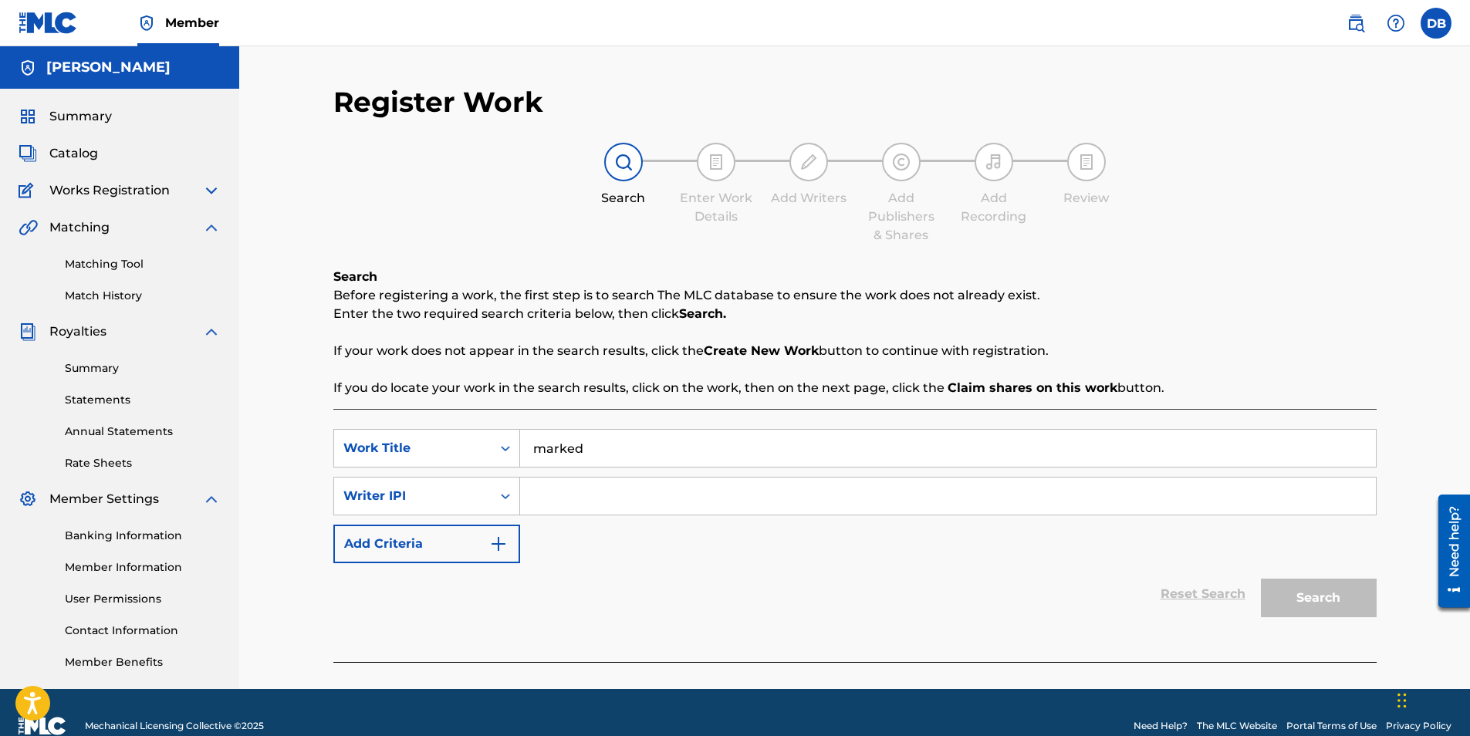
click at [208, 190] on img at bounding box center [211, 190] width 19 height 19
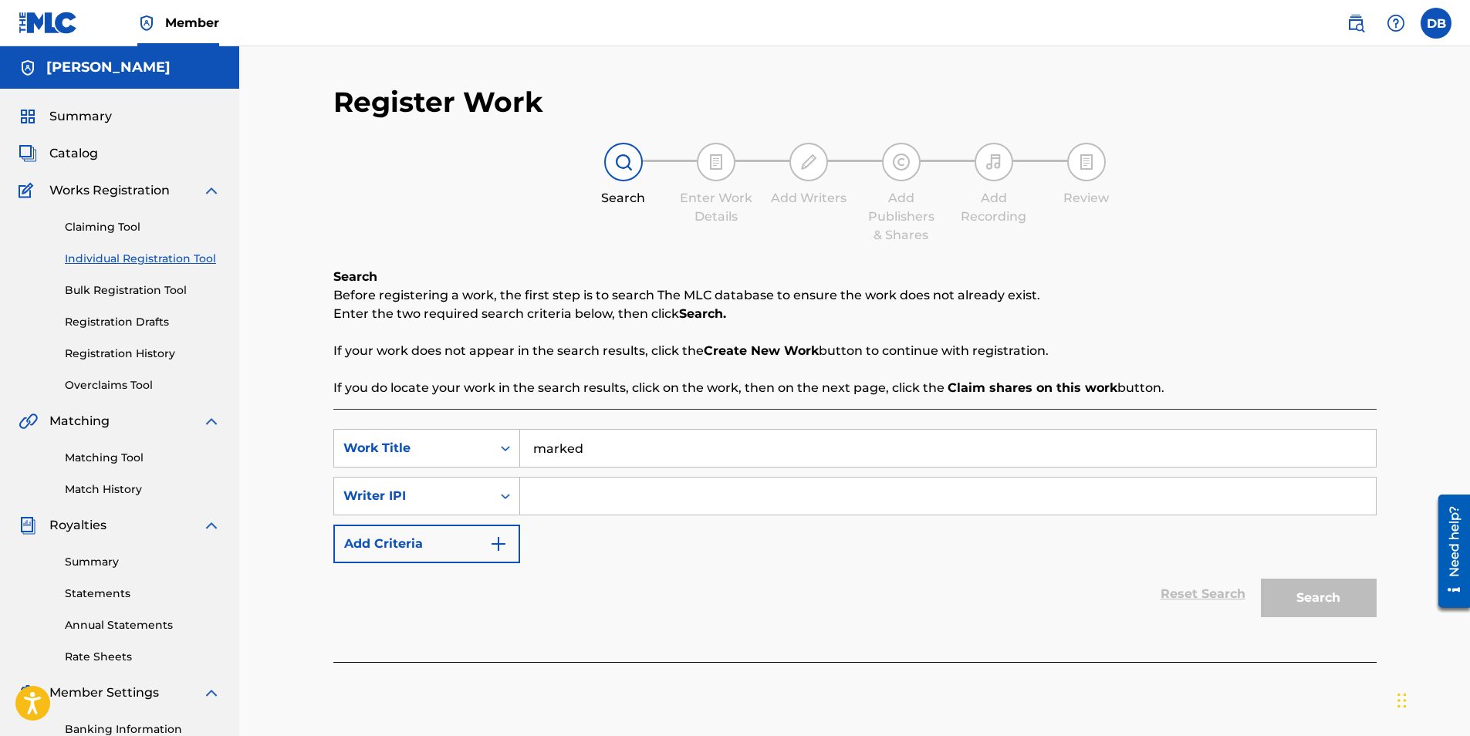
click at [552, 502] on input "Search Form" at bounding box center [948, 496] width 856 height 37
click at [648, 495] on input "Search Form" at bounding box center [948, 496] width 856 height 37
paste input "00824975208"
type input "00824975208"
click at [1301, 577] on button "Search" at bounding box center [1319, 598] width 116 height 39
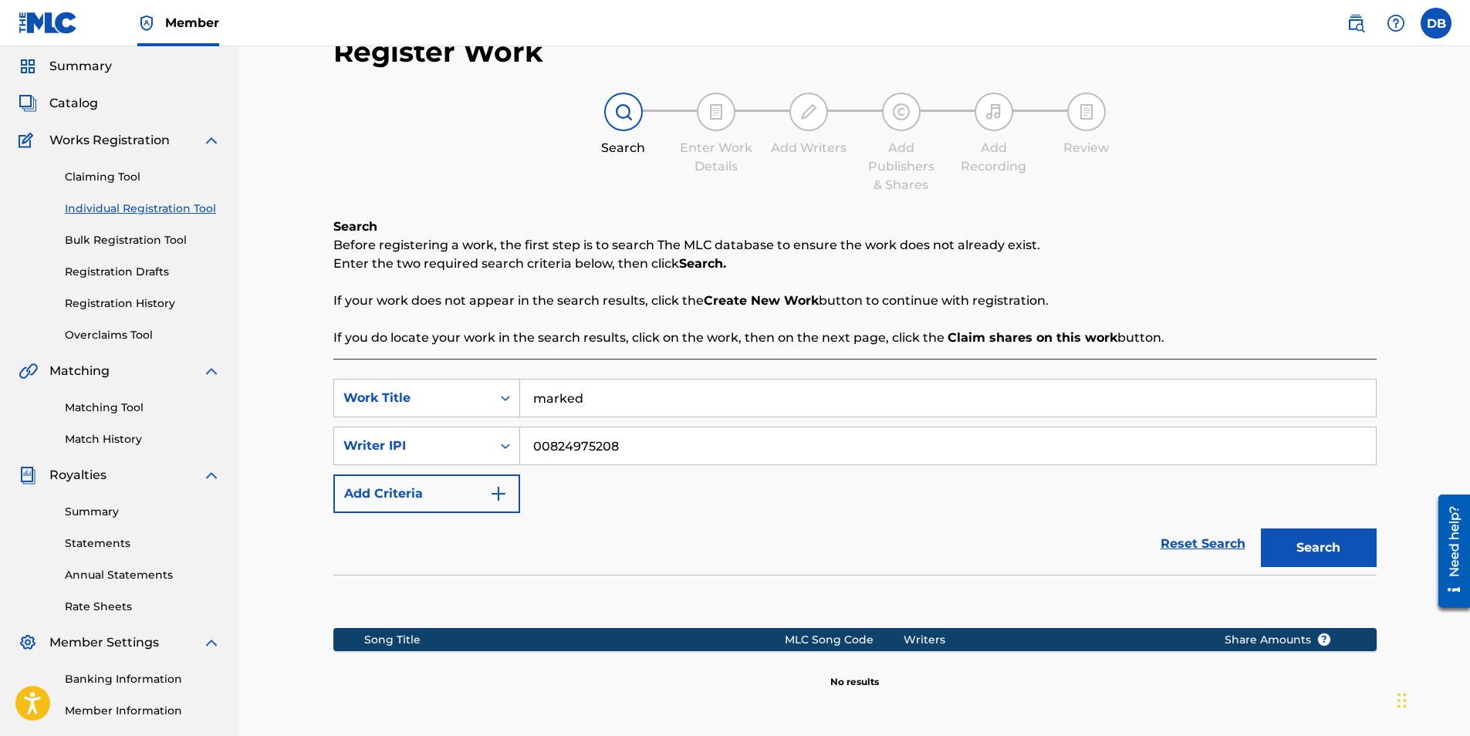
scroll to position [77, 0]
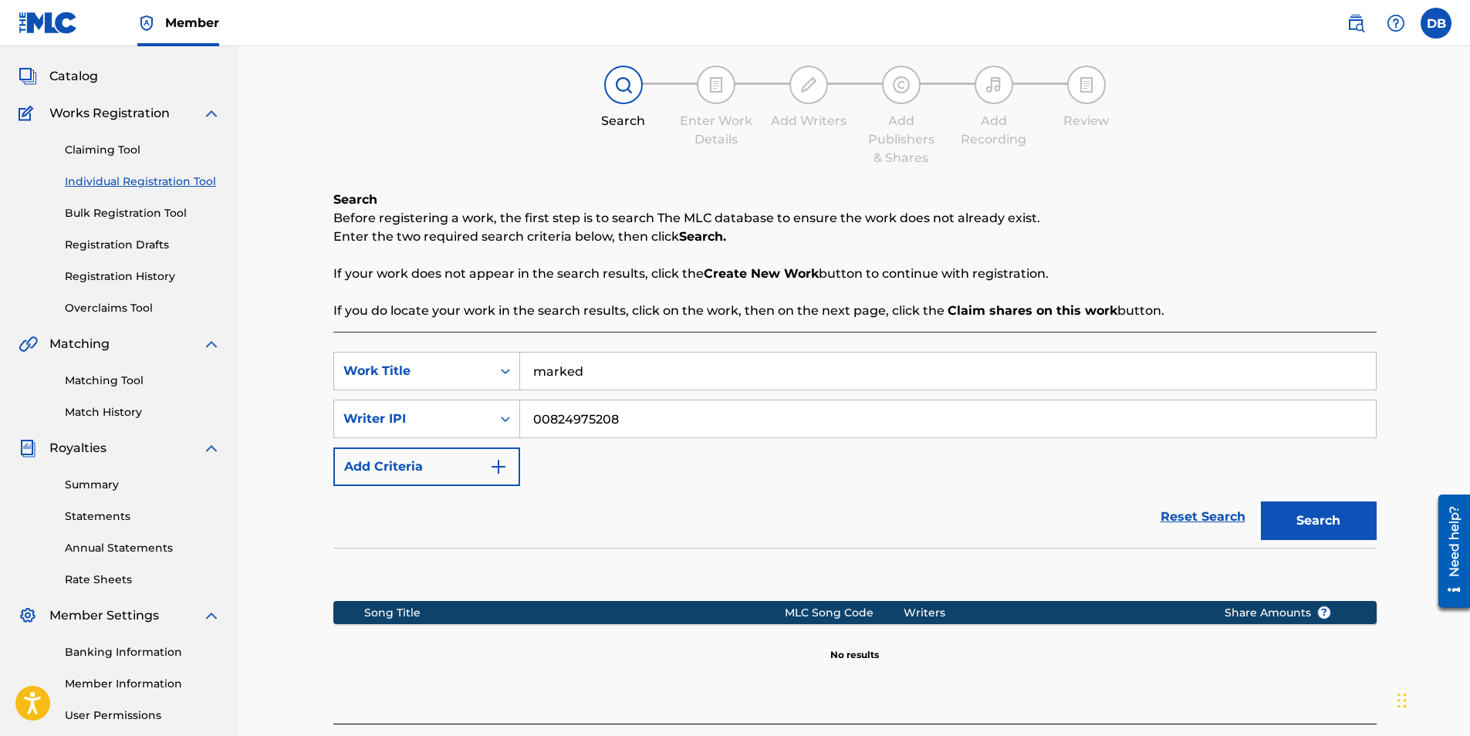
click at [499, 462] on img "Search Form" at bounding box center [498, 467] width 19 height 19
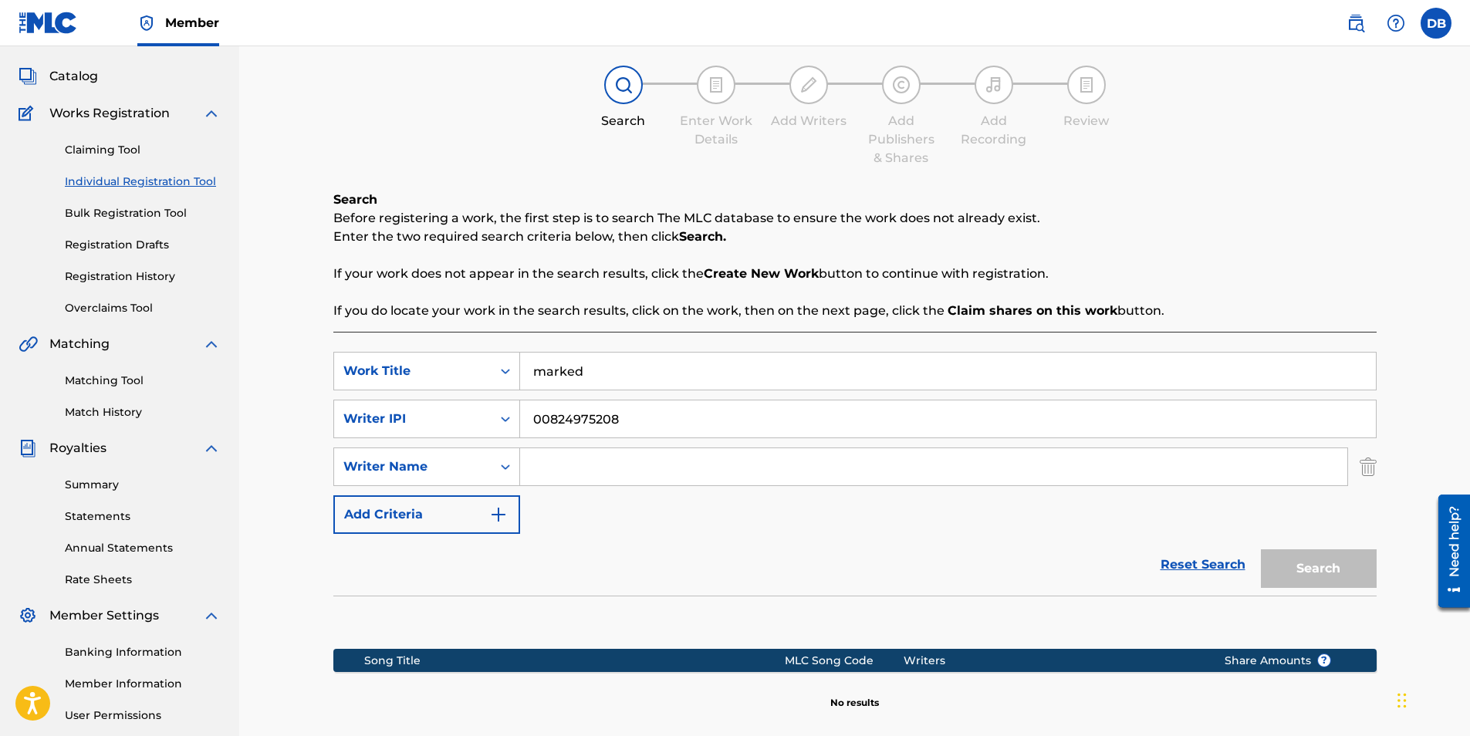
click at [1183, 570] on link "Reset Search" at bounding box center [1203, 565] width 100 height 34
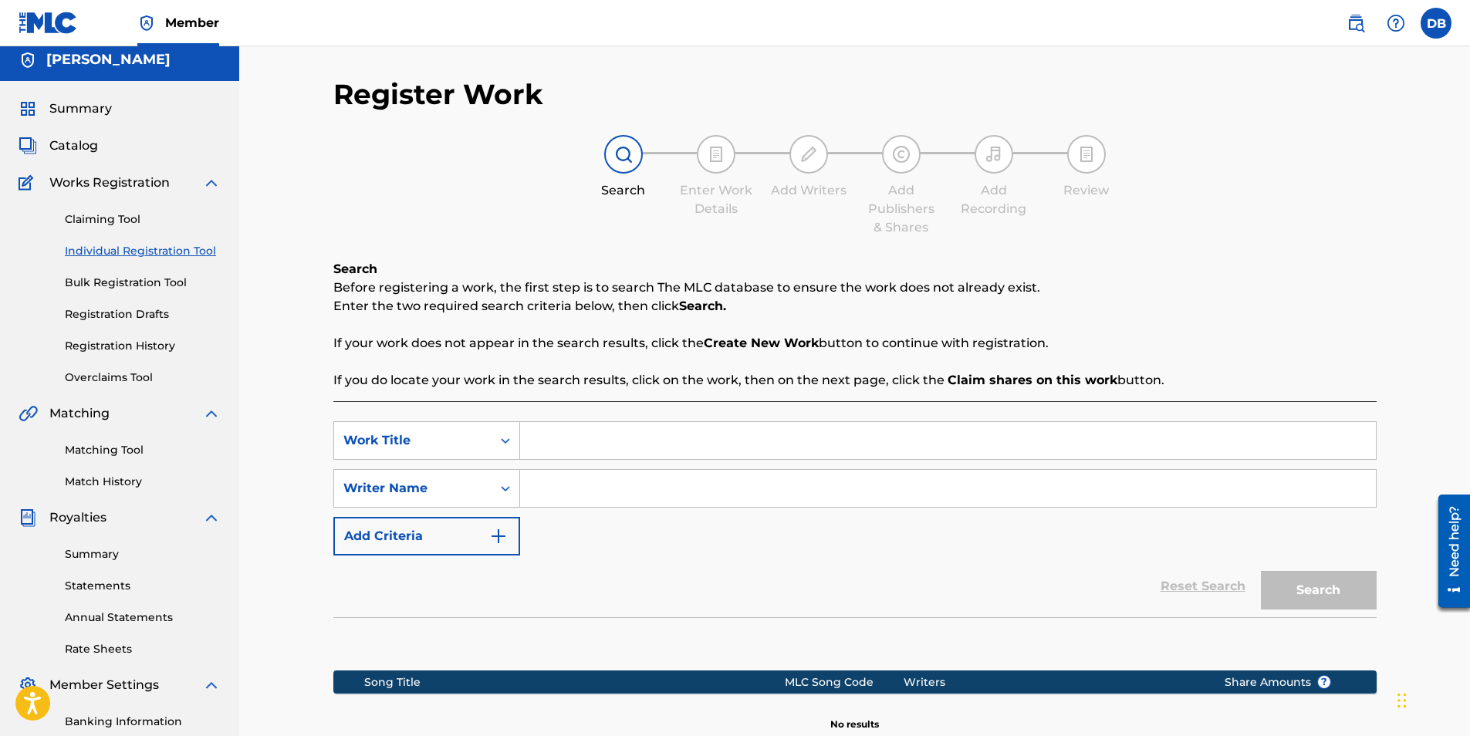
scroll to position [0, 0]
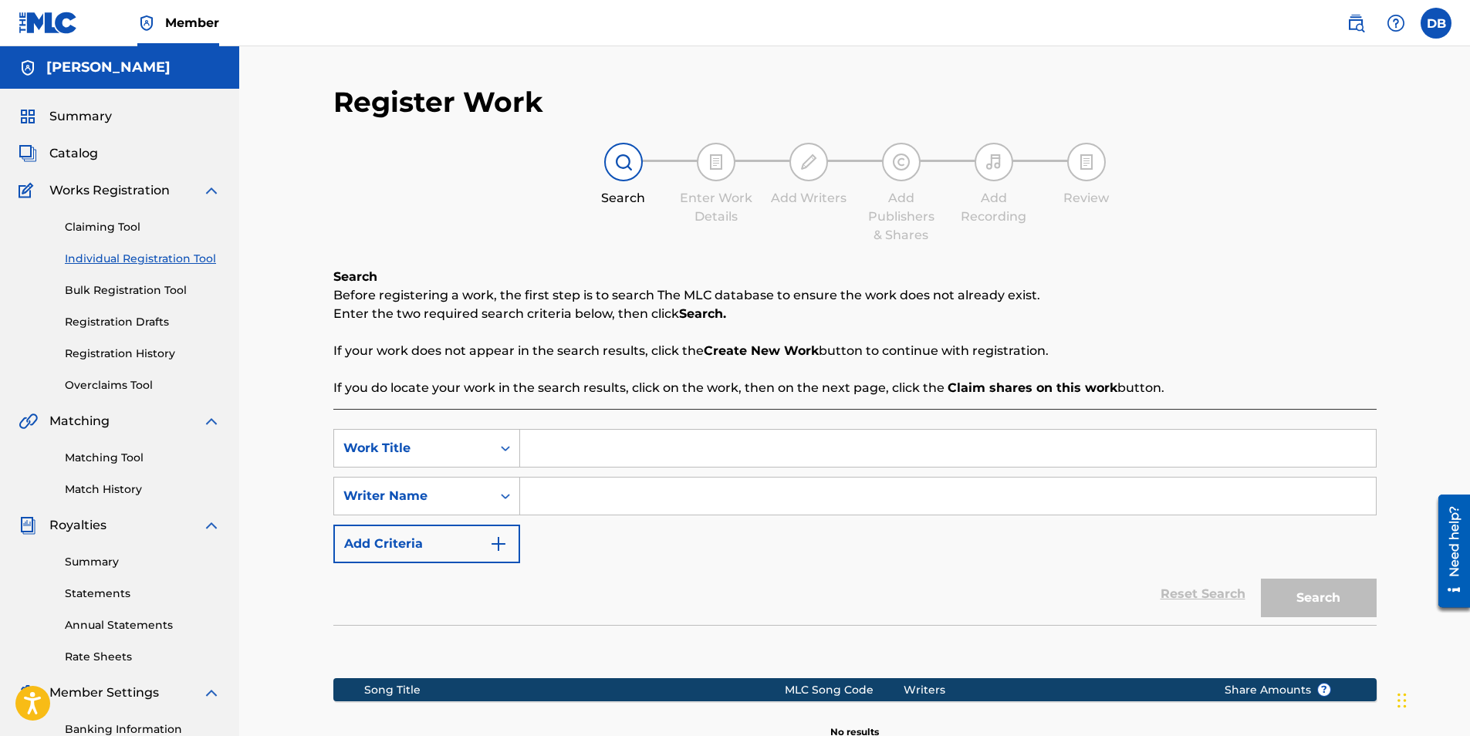
click at [713, 158] on img at bounding box center [716, 162] width 19 height 19
click at [587, 450] on input "Search Form" at bounding box center [948, 448] width 856 height 37
click at [587, 448] on input "Search Form" at bounding box center [948, 448] width 856 height 37
type input "M"
